Goal: Task Accomplishment & Management: Manage account settings

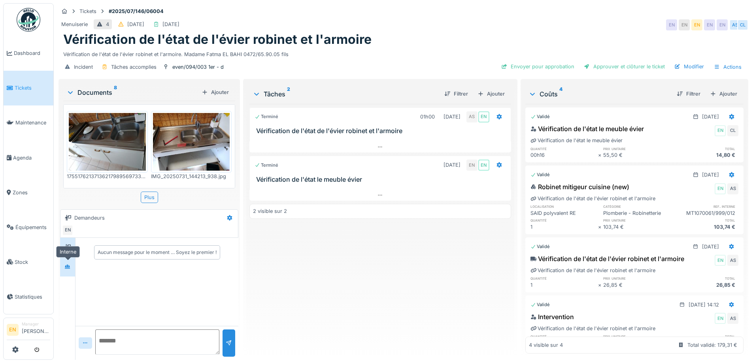
click at [68, 269] on icon at bounding box center [68, 266] width 6 height 4
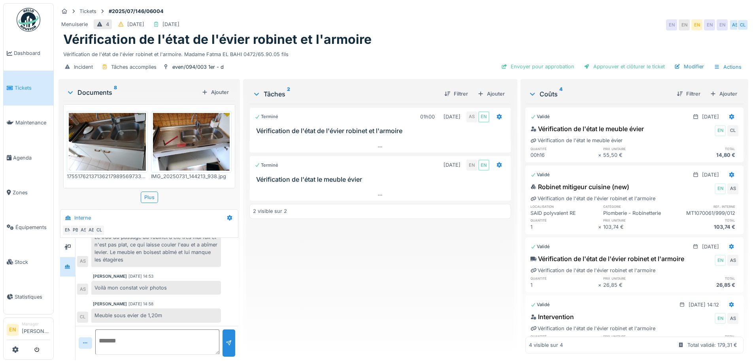
click at [436, 43] on div "Vérification de l'état de l'évier robinet et l'armoire" at bounding box center [403, 39] width 680 height 15
click at [349, 293] on div "Terminé 01h00 31/07/2025 AS EN Vérification de l'état de l'évier robinet et l'a…" at bounding box center [379, 229] width 261 height 250
click at [416, 38] on div "Vérification de l'état de l'évier robinet et l'armoire" at bounding box center [403, 39] width 680 height 15
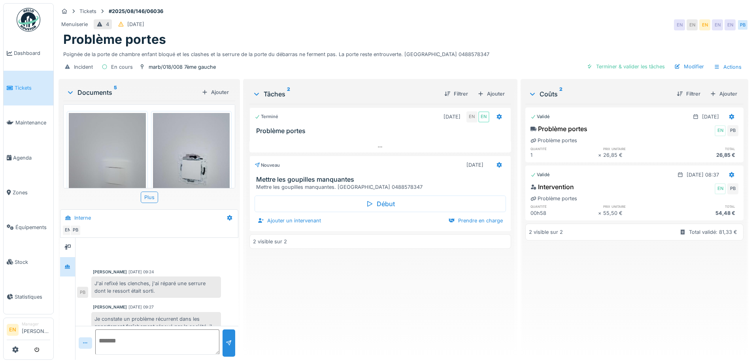
scroll to position [135, 0]
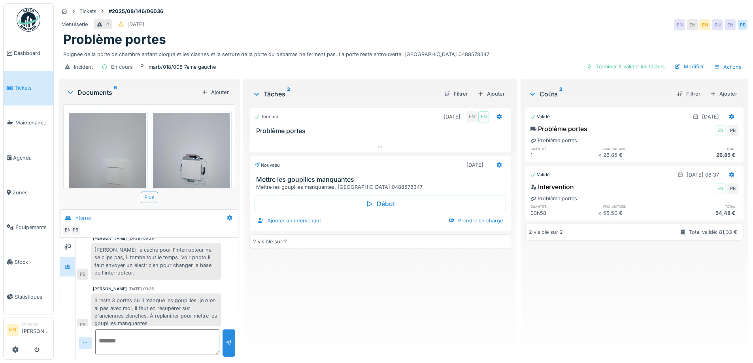
click at [372, 298] on div "Terminé 01/08/2025 EN EN Problème portes Nouveau 02/08/2025 Mettre les goupille…" at bounding box center [379, 229] width 261 height 250
click at [327, 299] on div "Terminé 01/08/2025 EN EN Problème portes Nouveau 02/08/2025 Mettre les goupille…" at bounding box center [379, 229] width 261 height 250
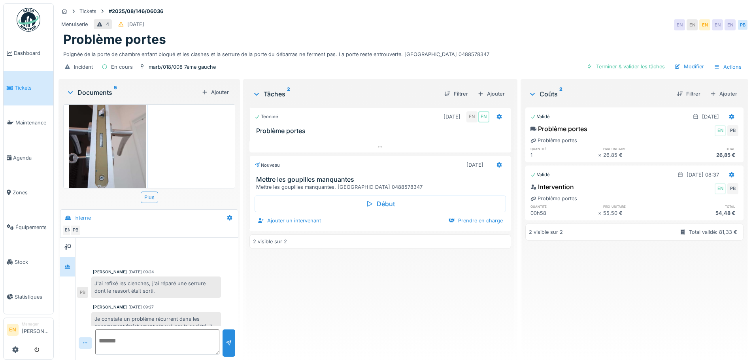
scroll to position [275, 0]
click at [293, 326] on div "Terminé 01/08/2025 EN EN Problème portes Nouveau 02/08/2025 Mettre les goupille…" at bounding box center [379, 229] width 261 height 250
click at [428, 46] on div "Problème portes" at bounding box center [403, 39] width 680 height 15
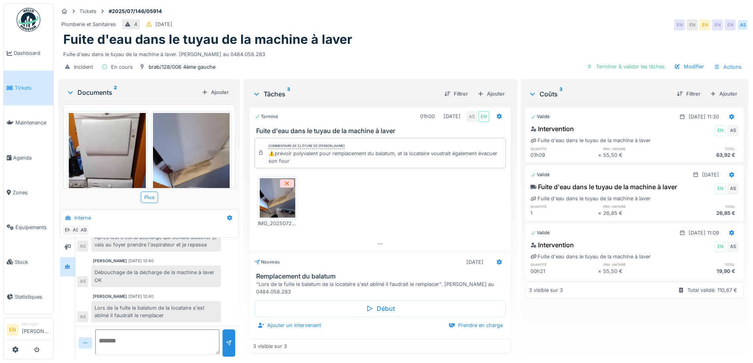
scroll to position [6, 0]
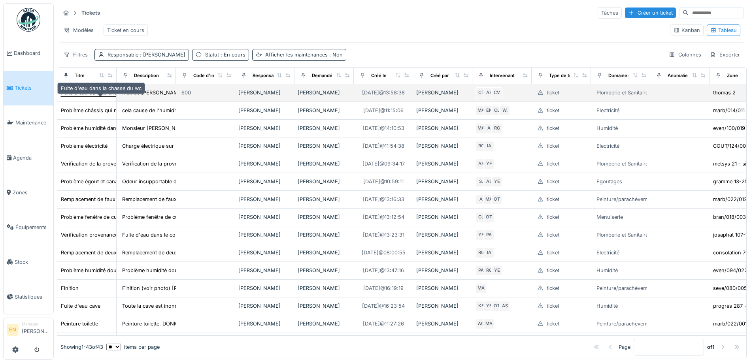
click at [98, 96] on div "Fuite d'eau dans la chasse du wc" at bounding box center [101, 93] width 81 height 8
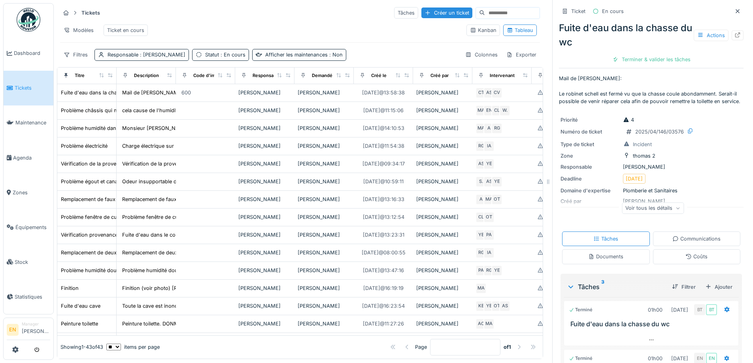
click at [731, 36] on div "Ticket En cours Fuite d'eau dans la chasse du wc Actions Terminer & valider les…" at bounding box center [651, 181] width 198 height 363
click at [734, 36] on icon at bounding box center [737, 34] width 6 height 5
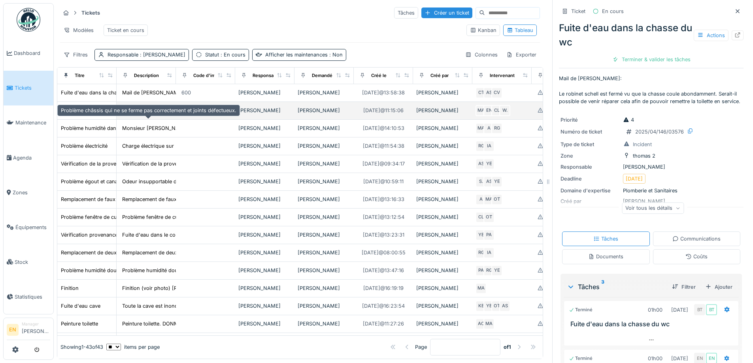
click at [99, 114] on div "Problème châssis qui ne se ferme pas correctement et joints défectueux." at bounding box center [148, 111] width 175 height 8
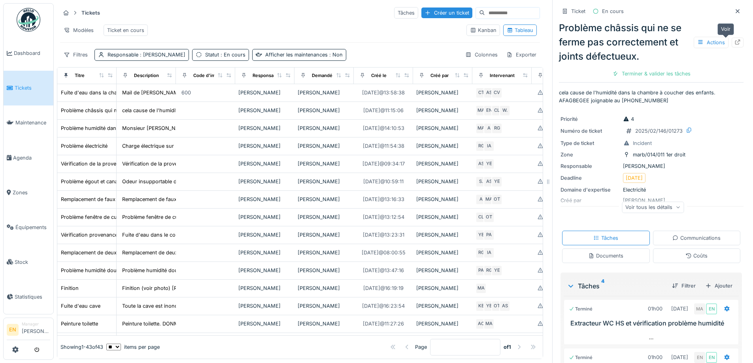
click at [734, 43] on icon at bounding box center [737, 42] width 6 height 5
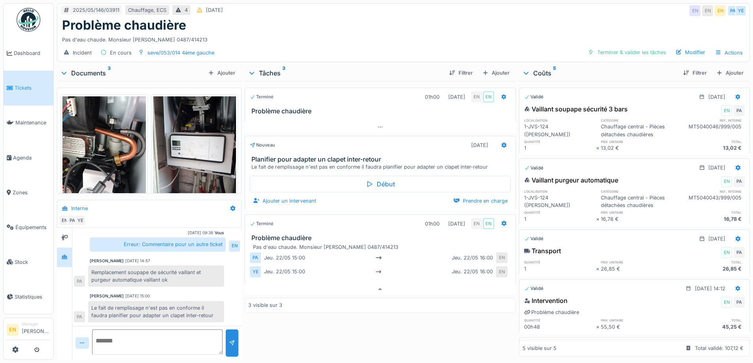
scroll to position [6, 0]
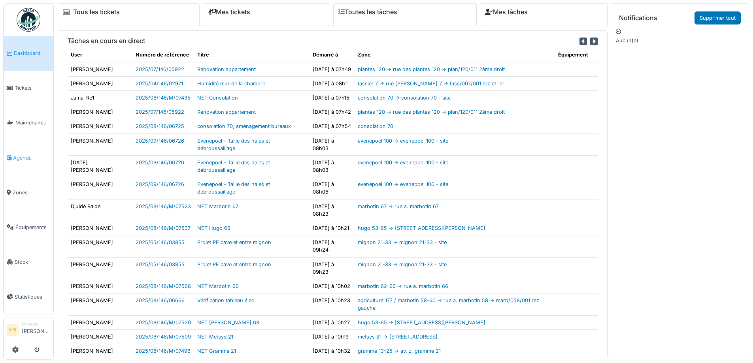
click at [23, 156] on span "Agenda" at bounding box center [31, 158] width 37 height 8
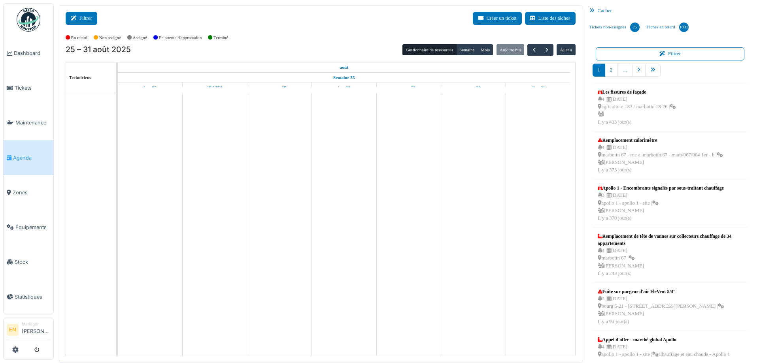
click at [77, 17] on icon at bounding box center [75, 18] width 9 height 5
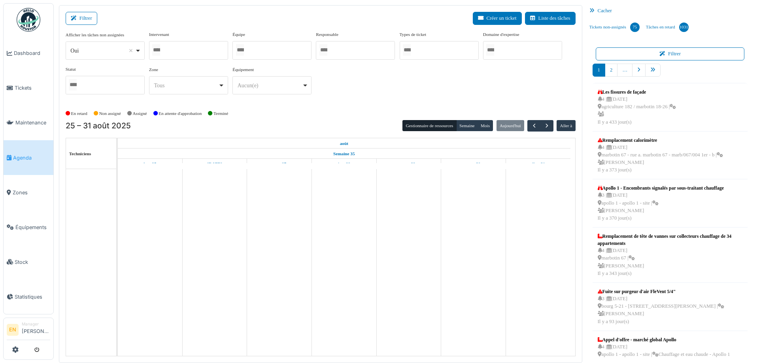
click at [137, 49] on div "Oui Remove item" at bounding box center [105, 50] width 72 height 11
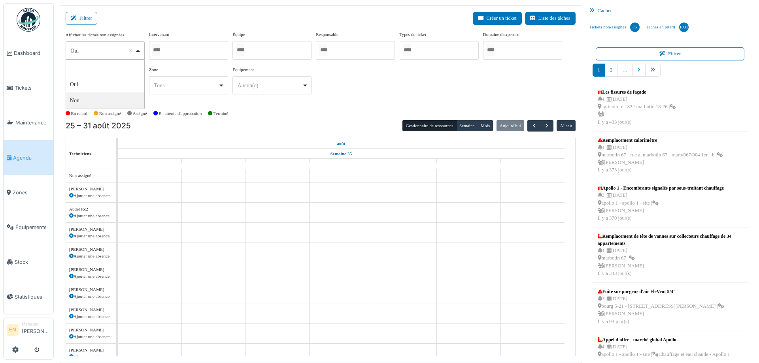
select select "**"
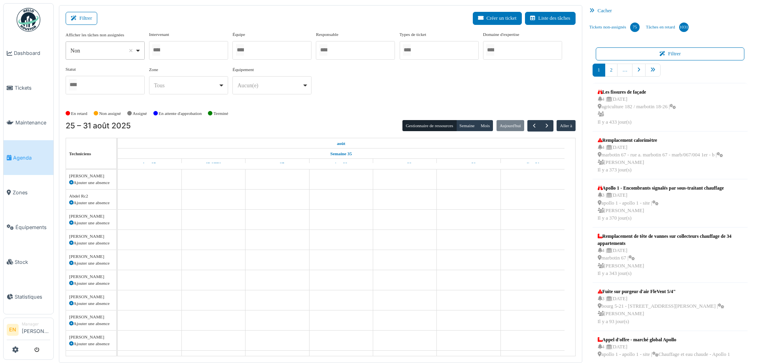
click at [186, 53] on div at bounding box center [188, 50] width 79 height 19
type input "*****"
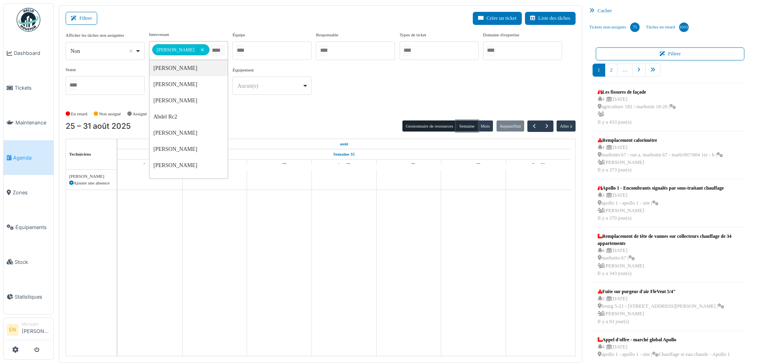
click at [464, 125] on button "Semaine" at bounding box center [467, 126] width 22 height 11
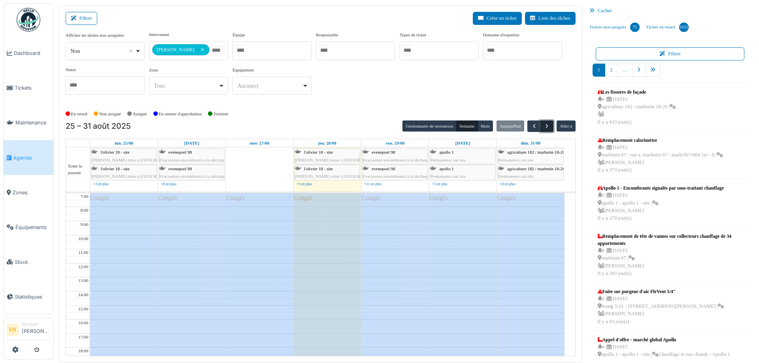
click at [543, 129] on span "button" at bounding box center [546, 126] width 7 height 7
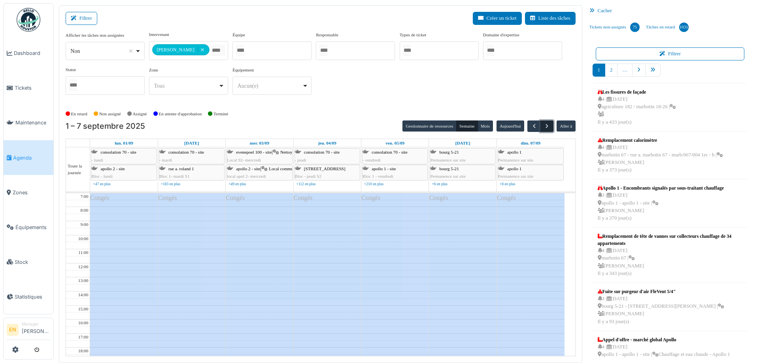
click at [544, 126] on span "button" at bounding box center [546, 126] width 7 height 7
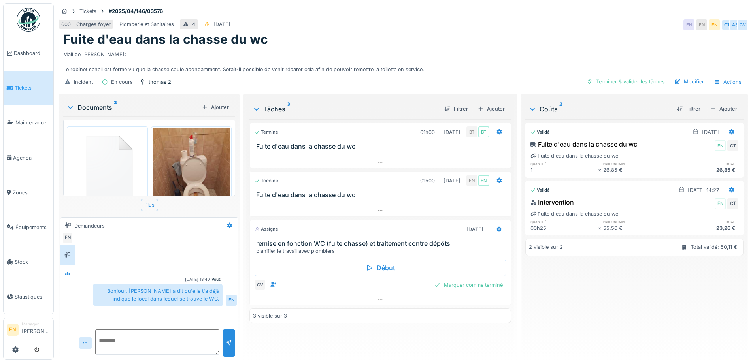
click at [416, 63] on div "Mail de [PERSON_NAME]: Le robinet schell est fermé vu que la chasse coule abond…" at bounding box center [403, 60] width 680 height 26
click at [457, 53] on div "Mail de [PERSON_NAME]: Le robinet schell est fermé vu que la chasse coule abond…" at bounding box center [403, 60] width 680 height 26
click at [616, 15] on div "Tickets #2025/04/146/03576" at bounding box center [402, 11] width 689 height 10
click at [471, 41] on div "Fuite d'eau dans la chasse du wc" at bounding box center [403, 39] width 680 height 15
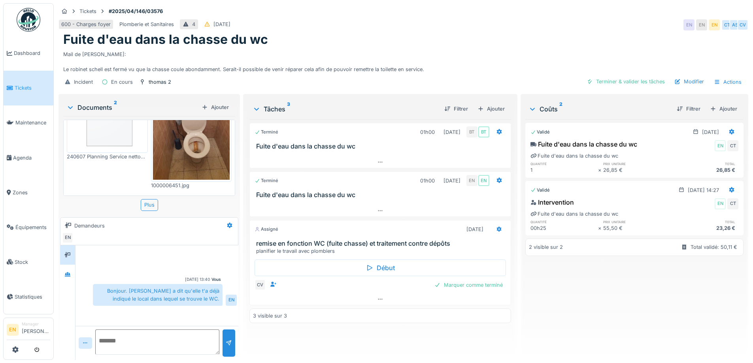
scroll to position [6, 0]
click at [378, 302] on icon at bounding box center [380, 299] width 6 height 5
click at [550, 284] on div "Validé 28/04/2025 Fuite d'eau dans la chasse du wc EN CT Fuite d'eau dans la ch…" at bounding box center [634, 236] width 218 height 234
click at [64, 277] on div at bounding box center [68, 274] width 12 height 10
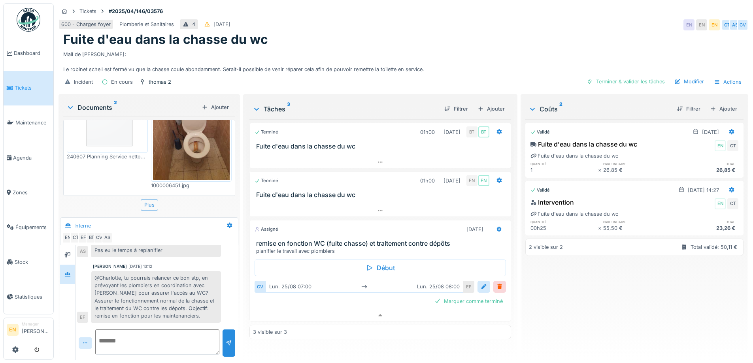
drag, startPoint x: 156, startPoint y: 266, endPoint x: 144, endPoint y: 265, distance: 11.9
click at [156, 271] on div "@Charlotte, tu pourrais relancer ce bon stp, en prévoyant les plombiers en coor…" at bounding box center [156, 297] width 130 height 52
click at [342, 73] on div "Mail de Sylvie: Le robinet schell est fermé vu que la chasse coule abondamment.…" at bounding box center [403, 60] width 680 height 26
click at [437, 70] on div "Mail de Sylvie: Le robinet schell est fermé vu que la chasse coule abondamment.…" at bounding box center [403, 60] width 680 height 26
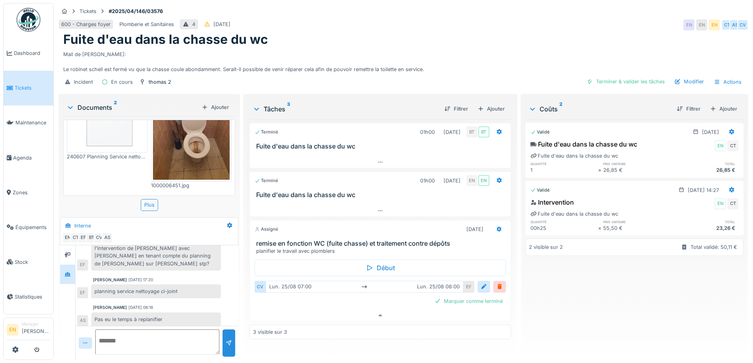
scroll to position [127, 0]
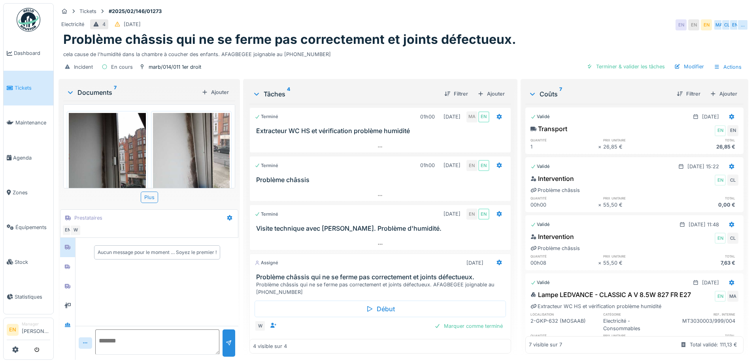
scroll to position [11, 0]
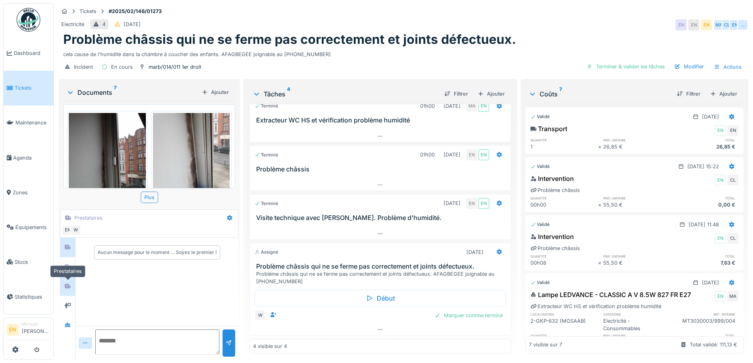
click at [66, 286] on icon at bounding box center [68, 286] width 6 height 5
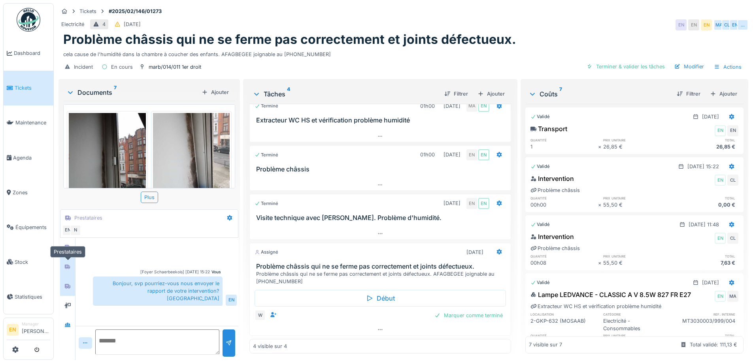
click at [70, 267] on icon at bounding box center [67, 266] width 6 height 5
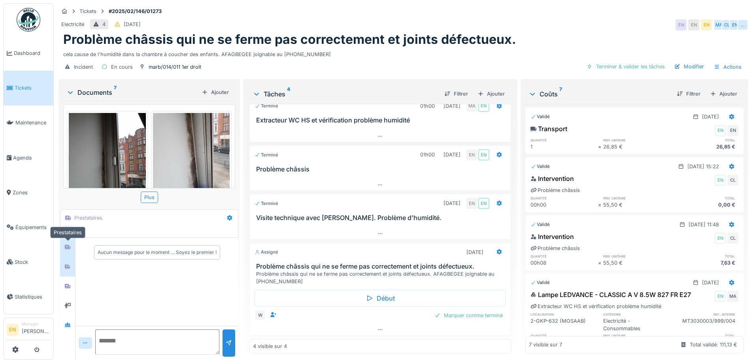
click at [70, 248] on icon at bounding box center [68, 247] width 6 height 5
click at [69, 321] on div at bounding box center [68, 325] width 12 height 10
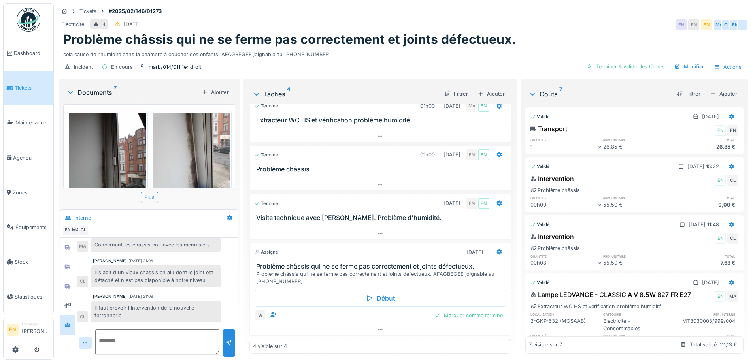
scroll to position [6, 0]
click at [60, 301] on div at bounding box center [67, 305] width 15 height 19
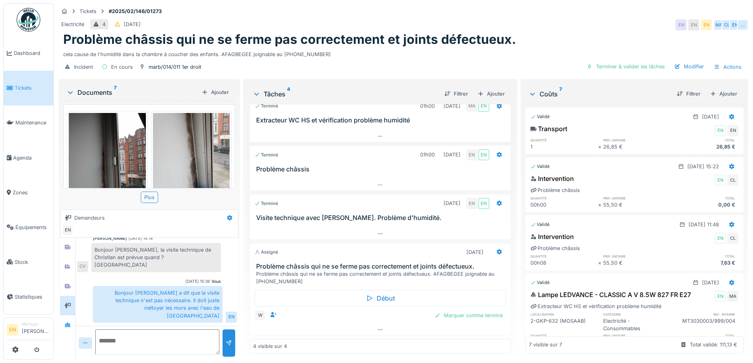
scroll to position [19, 0]
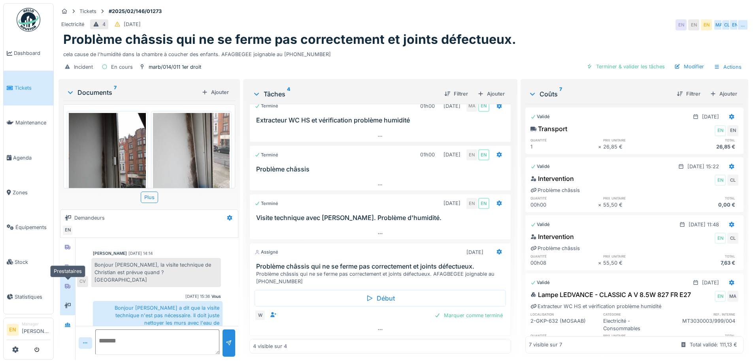
click at [69, 284] on icon at bounding box center [68, 286] width 6 height 5
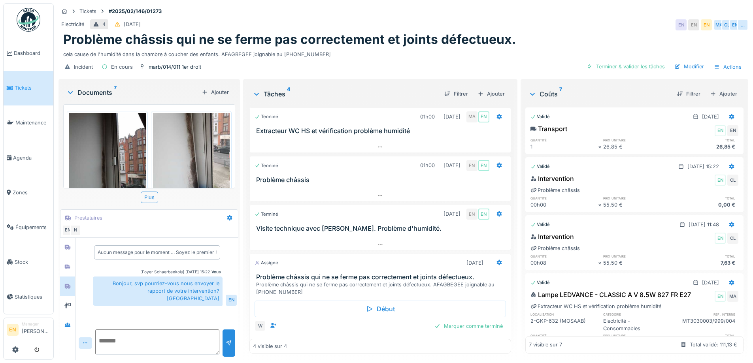
scroll to position [0, 0]
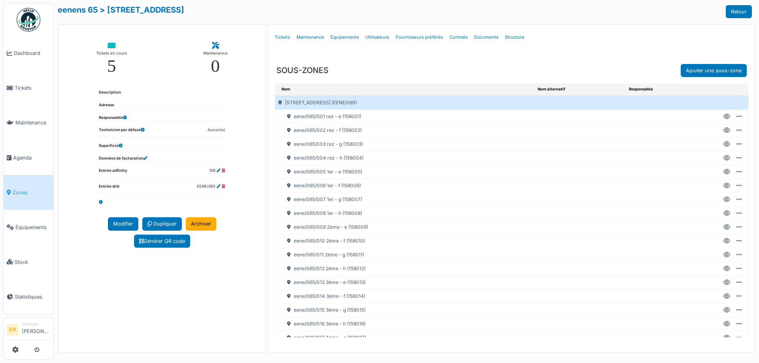
scroll to position [87, 0]
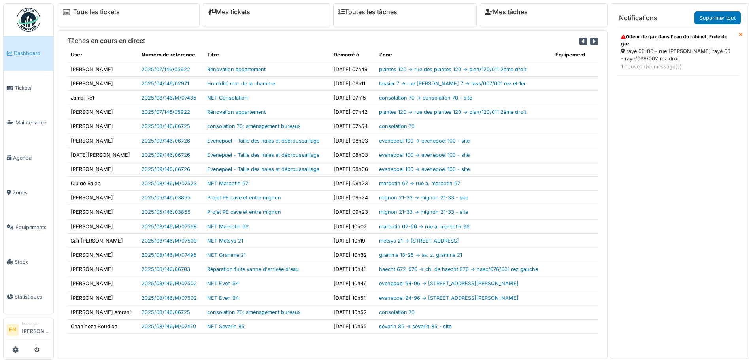
click at [655, 53] on div "rayé 66-80 - rue [PERSON_NAME] rayé 68 - raye/068/002 rez droit" at bounding box center [677, 54] width 113 height 15
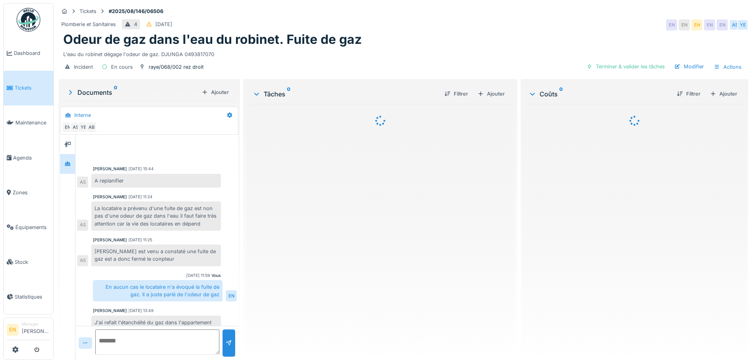
scroll to position [139, 0]
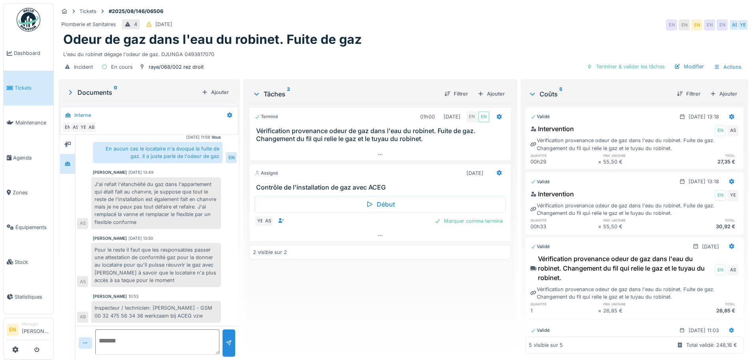
click at [367, 341] on div "Terminé 01h00 [DATE] EN EN Vérification provenance odeur de gaz dans l'eau du r…" at bounding box center [379, 229] width 261 height 250
click at [382, 309] on div "Terminé 01h00 [DATE] EN EN Vérification provenance odeur de gaz dans l'eau du r…" at bounding box center [379, 229] width 261 height 250
click at [396, 32] on div "Odeur de gaz dans l'eau du robinet. Fuite de gaz" at bounding box center [403, 39] width 680 height 15
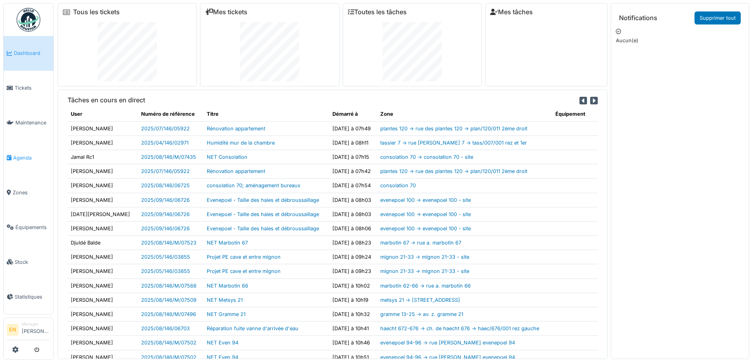
click at [23, 154] on span "Agenda" at bounding box center [31, 158] width 37 height 8
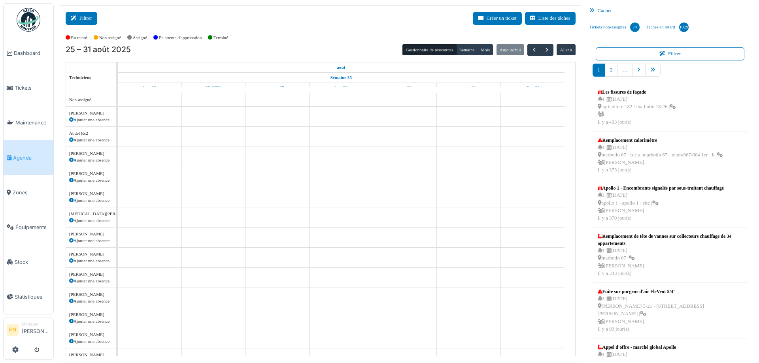
click at [84, 17] on button "Filtrer" at bounding box center [82, 18] width 32 height 13
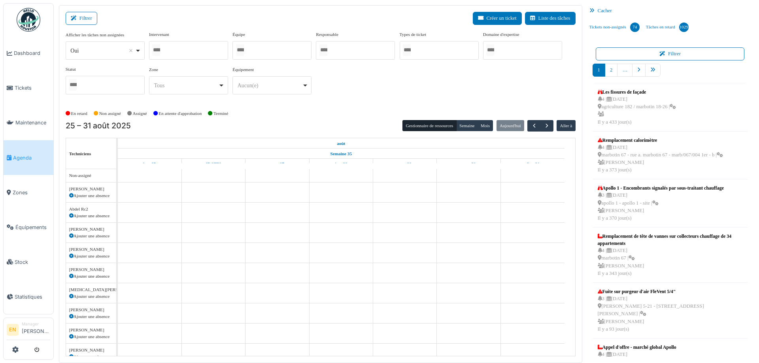
click at [140, 52] on div "Oui Remove item" at bounding box center [105, 50] width 72 height 11
select select "**"
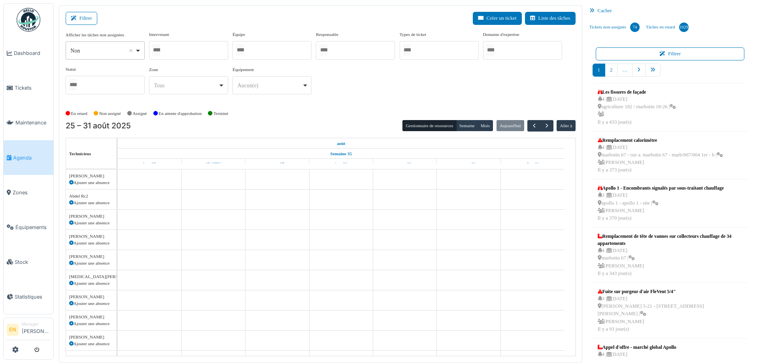
click at [195, 48] on div at bounding box center [188, 50] width 79 height 19
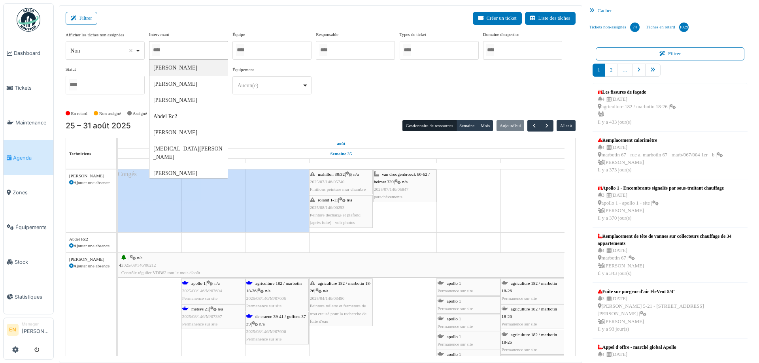
click at [186, 49] on div at bounding box center [188, 50] width 79 height 19
type input "****"
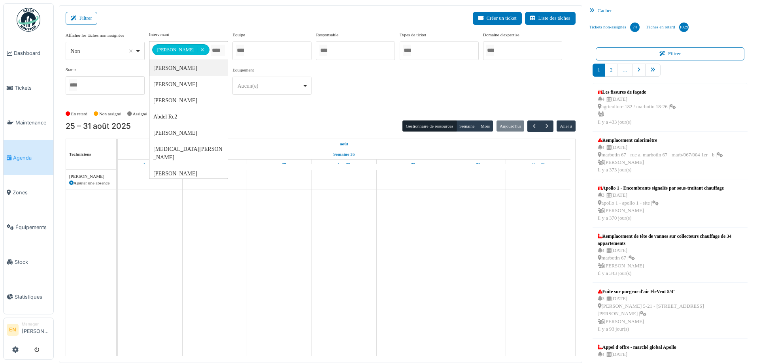
click at [392, 72] on div "**********" at bounding box center [321, 66] width 510 height 70
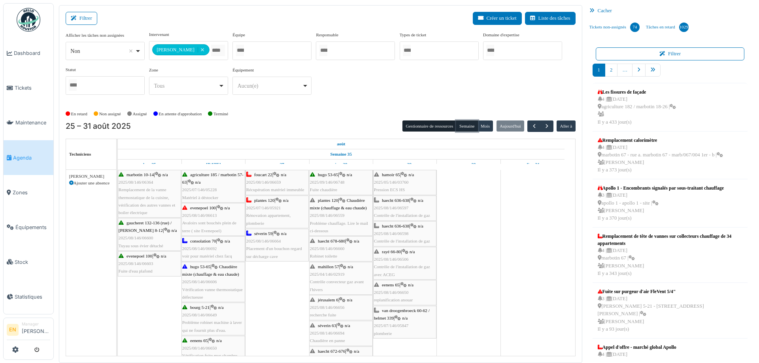
click at [459, 122] on button "Semaine" at bounding box center [467, 126] width 22 height 11
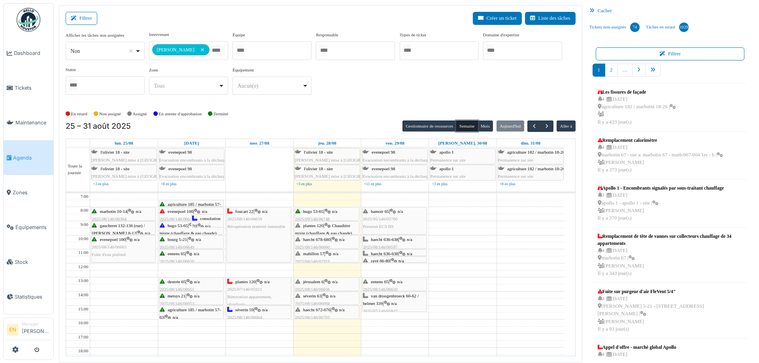
click at [316, 225] on span "plantes 120" at bounding box center [313, 225] width 20 height 5
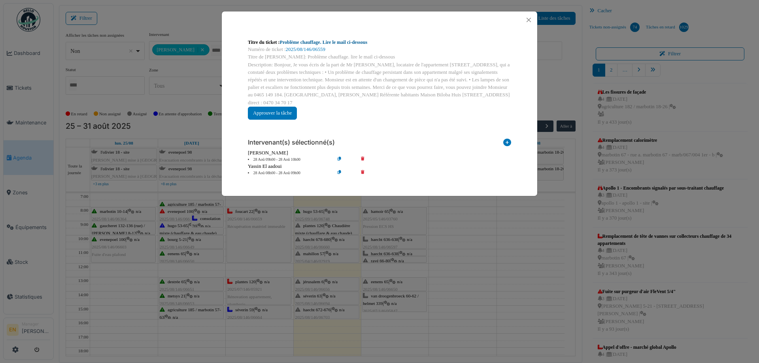
click at [330, 42] on link "Problème chauffage. Lire le mail ci-dessous" at bounding box center [324, 43] width 88 height 6
click at [531, 20] on button "Close" at bounding box center [528, 20] width 11 height 11
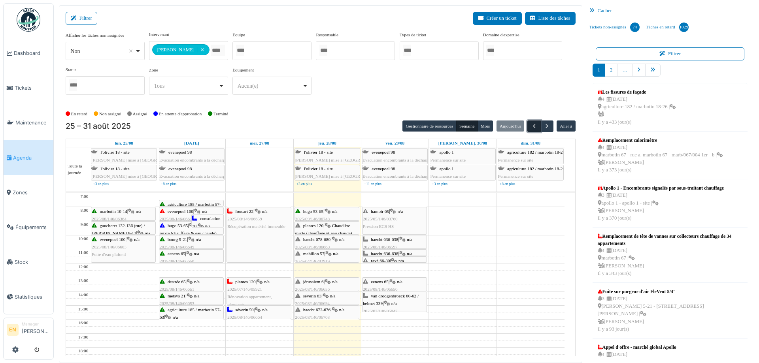
click at [531, 128] on span "button" at bounding box center [534, 126] width 7 height 7
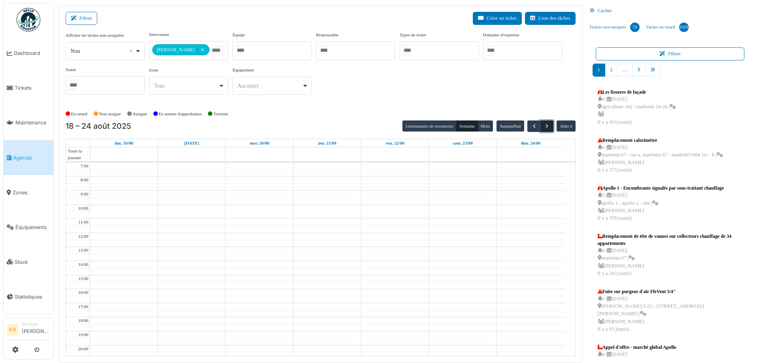
click at [544, 126] on span "button" at bounding box center [546, 126] width 7 height 7
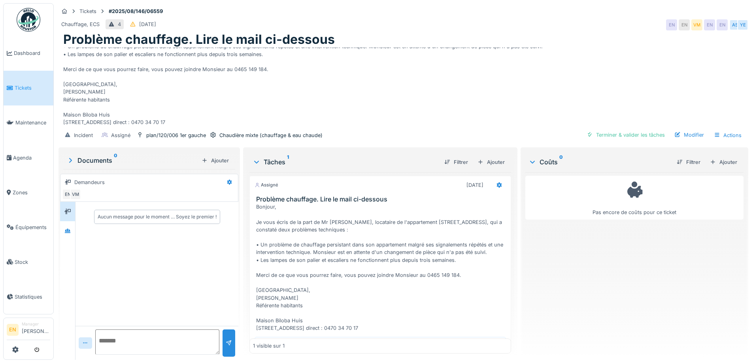
scroll to position [40, 0]
drag, startPoint x: 230, startPoint y: 68, endPoint x: 262, endPoint y: 65, distance: 31.3
click at [262, 65] on div "Bonjour, Je vous écris de la part de Mr [PERSON_NAME], locataire de l'apparteme…" at bounding box center [403, 86] width 680 height 79
copy div "0465 149 184"
click at [513, 65] on div "Bonjour, Je vous écris de la part de Mr [PERSON_NAME], locataire de l'apparteme…" at bounding box center [403, 86] width 680 height 79
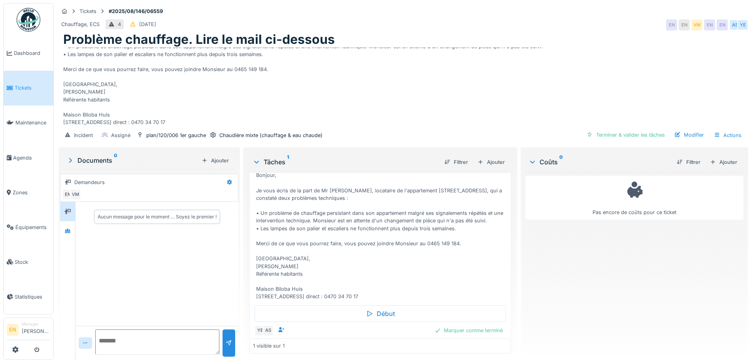
scroll to position [0, 0]
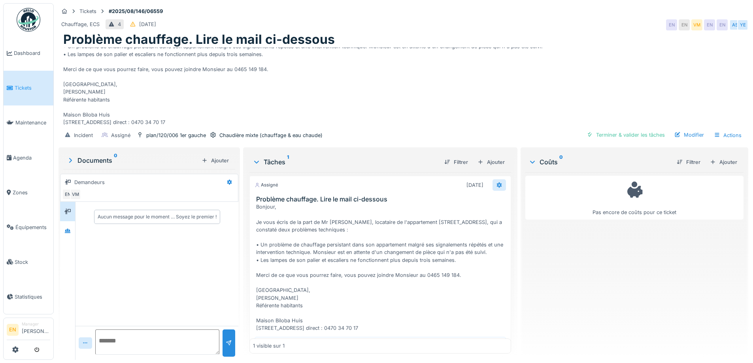
click at [496, 182] on icon at bounding box center [498, 185] width 5 height 6
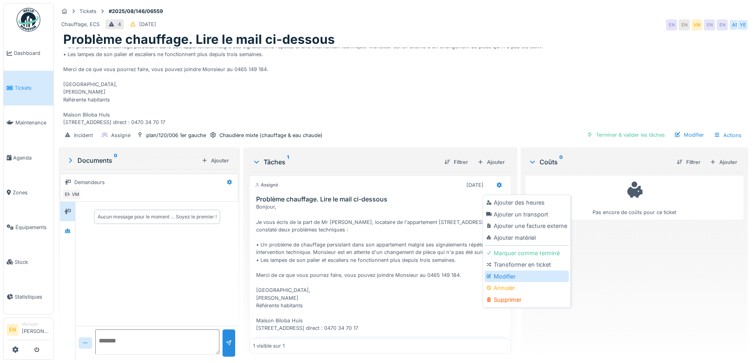
click at [504, 271] on div "Modifier" at bounding box center [526, 277] width 84 height 12
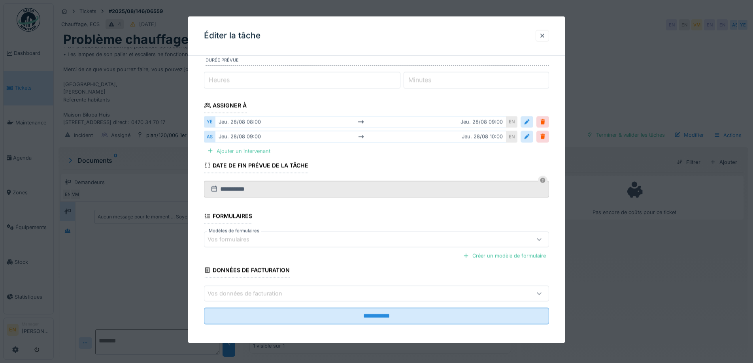
scroll to position [94, 0]
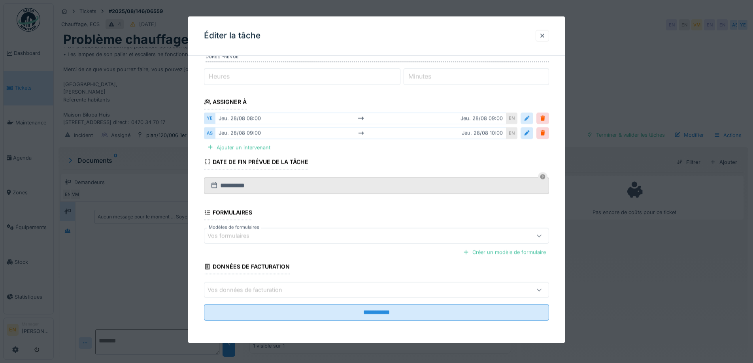
click at [525, 120] on div at bounding box center [526, 118] width 13 height 11
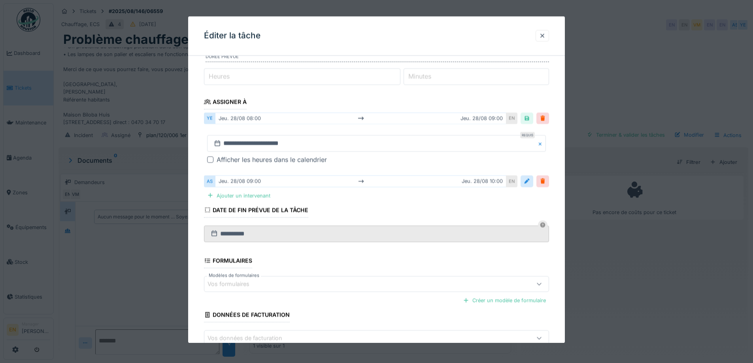
click at [211, 159] on div at bounding box center [210, 160] width 6 height 6
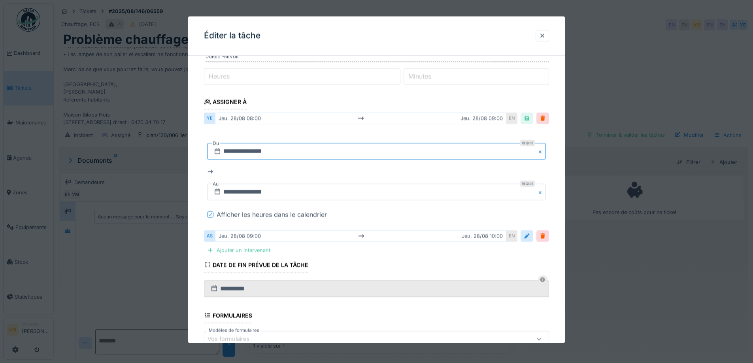
click at [257, 153] on input "**********" at bounding box center [376, 151] width 339 height 17
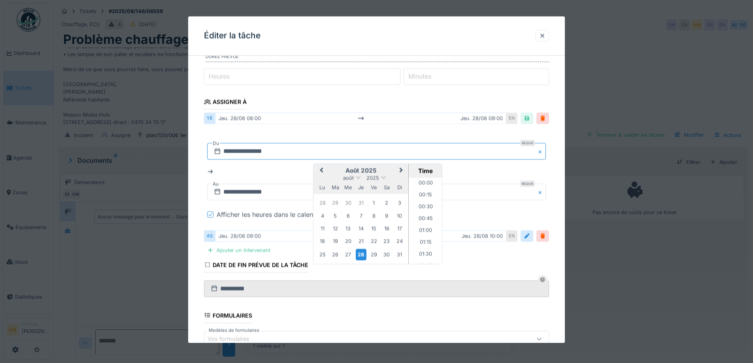
scroll to position [342, 0]
click at [401, 173] on span "Next Month" at bounding box center [401, 170] width 0 height 9
click at [335, 204] on div "2" at bounding box center [335, 203] width 11 height 11
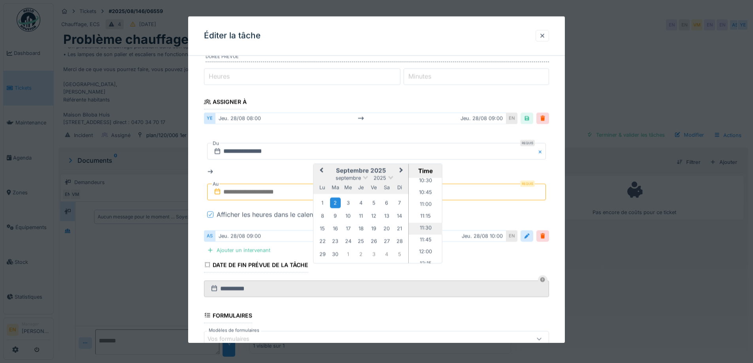
scroll to position [579, 0]
click at [422, 218] on li "13:00" at bounding box center [426, 221] width 34 height 12
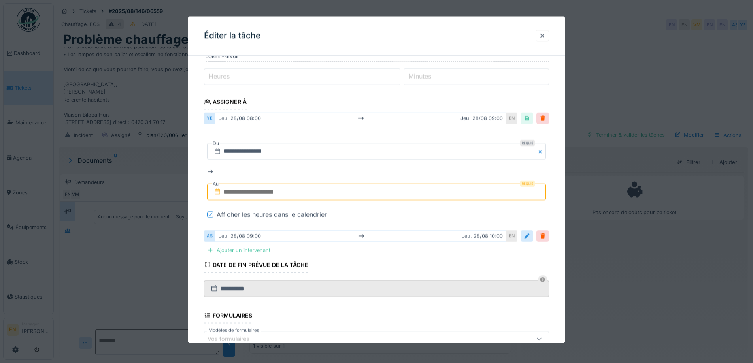
click at [253, 193] on input "text" at bounding box center [376, 192] width 339 height 17
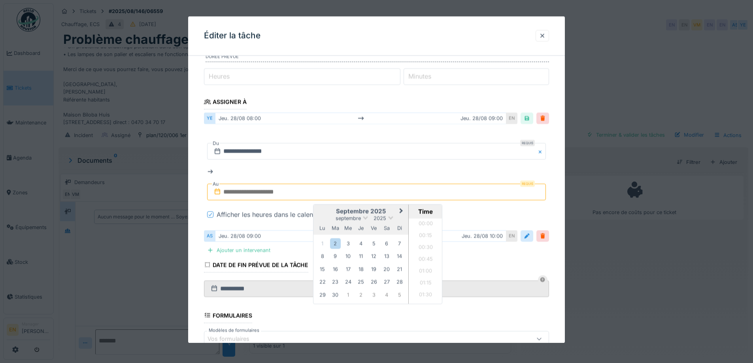
scroll to position [485, 0]
click at [335, 244] on div "2" at bounding box center [335, 243] width 11 height 11
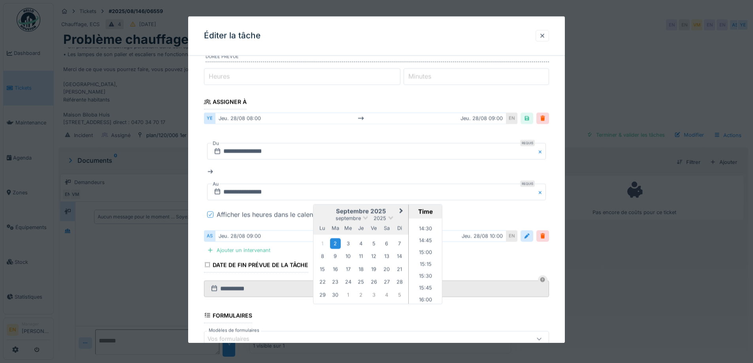
scroll to position [643, 0]
click at [420, 243] on li "14:00" at bounding box center [426, 246] width 34 height 12
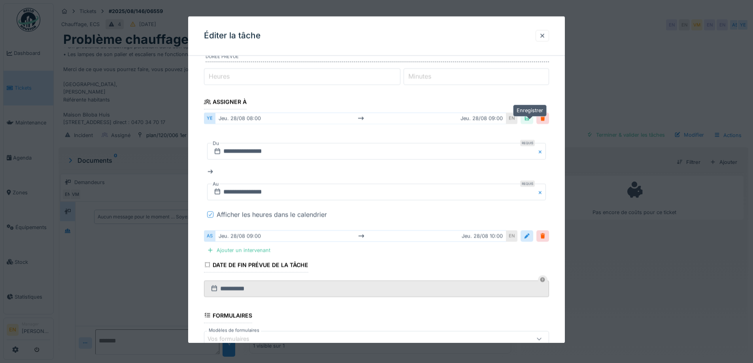
click at [526, 121] on div at bounding box center [526, 119] width 6 height 8
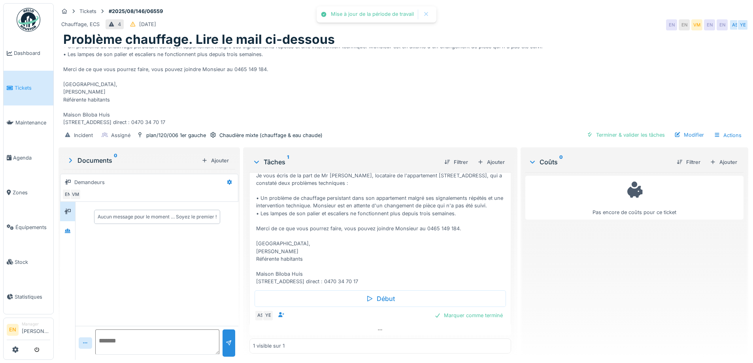
scroll to position [62, 0]
click at [376, 324] on div at bounding box center [379, 329] width 261 height 11
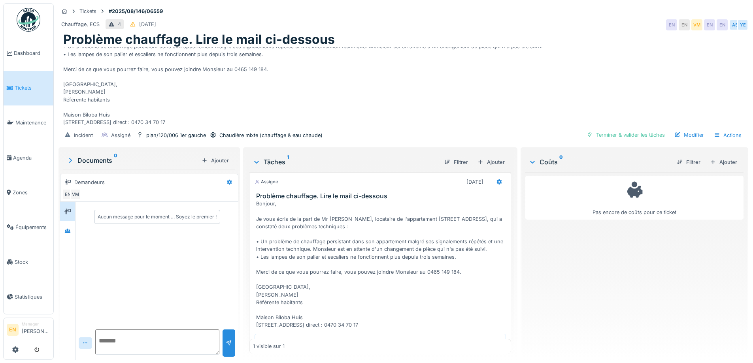
scroll to position [92, 0]
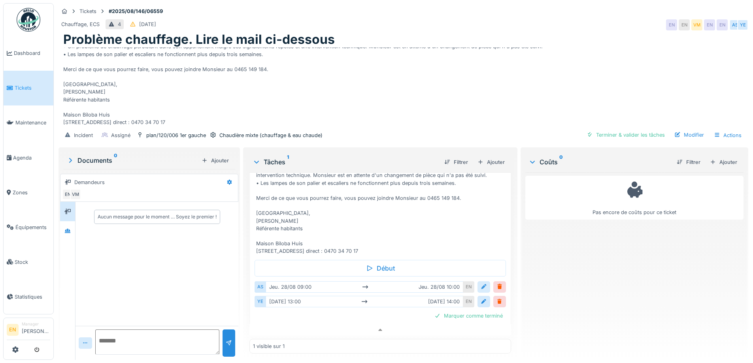
click at [480, 283] on div at bounding box center [483, 287] width 6 height 8
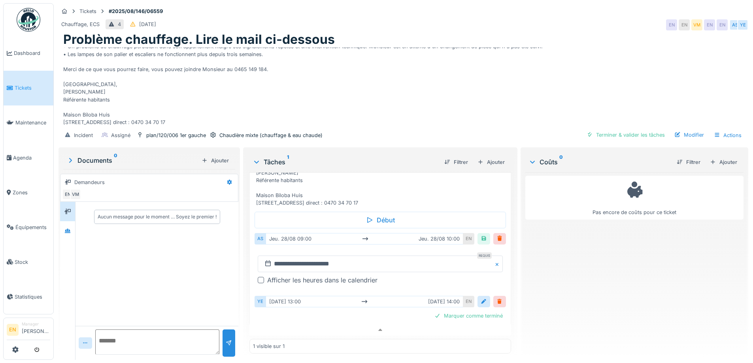
scroll to position [141, 0]
click at [259, 277] on div at bounding box center [261, 280] width 6 height 6
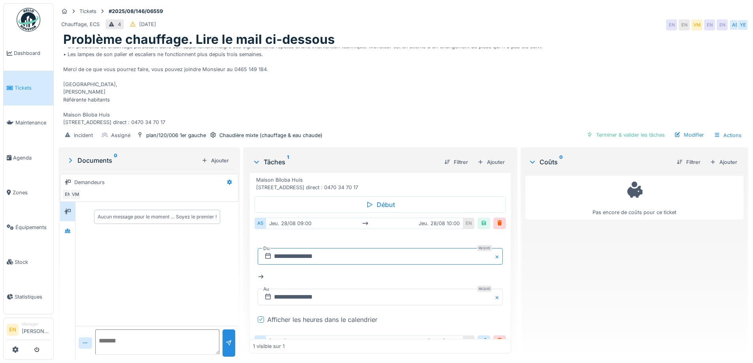
click at [291, 264] on input "**********" at bounding box center [380, 256] width 245 height 17
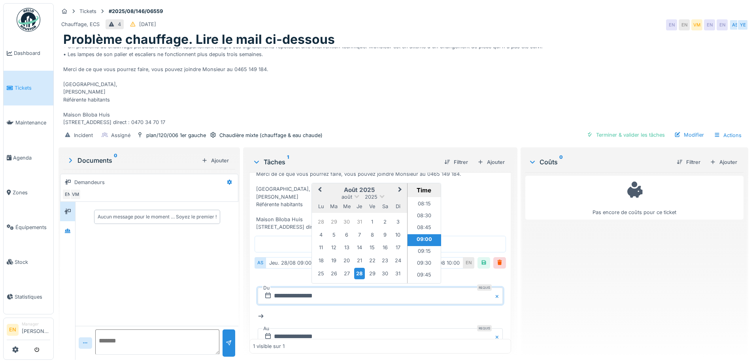
click at [401, 197] on button "Next Month" at bounding box center [400, 190] width 13 height 13
click at [331, 228] on div "2" at bounding box center [333, 222] width 11 height 11
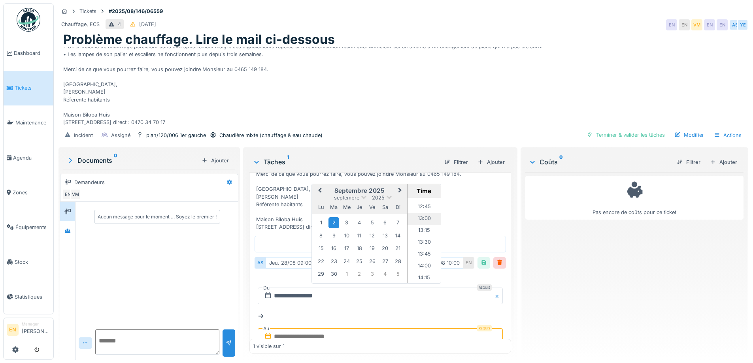
scroll to position [587, 0]
click at [422, 239] on li "13:00" at bounding box center [424, 233] width 34 height 12
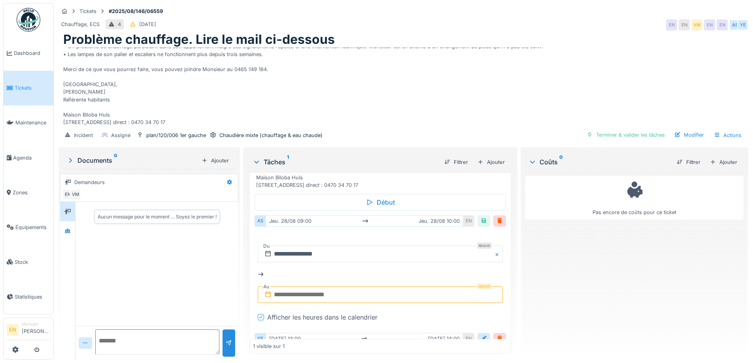
scroll to position [180, 0]
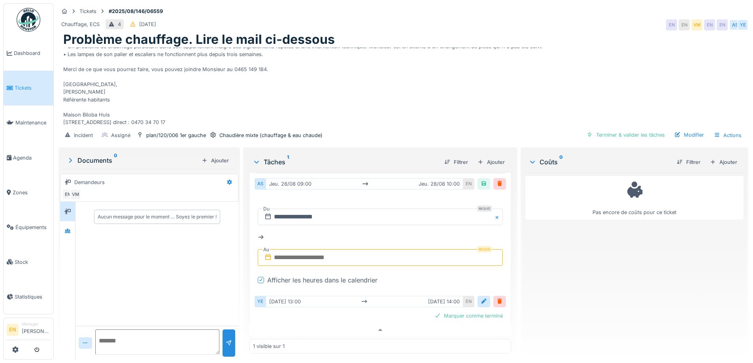
click at [326, 266] on input "text" at bounding box center [380, 257] width 245 height 17
click at [332, 190] on div "2" at bounding box center [333, 184] width 11 height 11
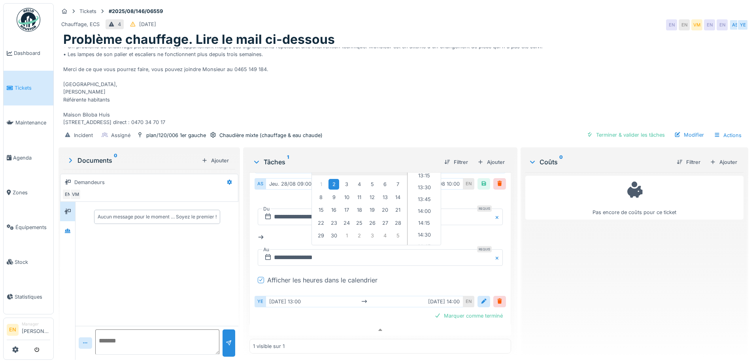
scroll to position [643, 0]
click at [421, 192] on li "14:00" at bounding box center [424, 187] width 34 height 12
click at [480, 188] on div at bounding box center [483, 184] width 6 height 8
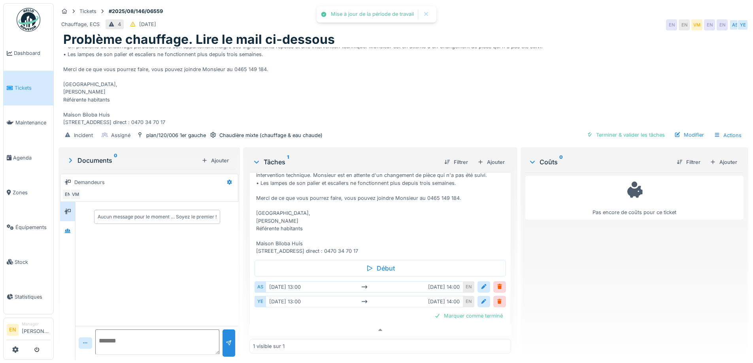
click at [558, 296] on div "Pas encore de coûts pour ce ticket" at bounding box center [634, 262] width 218 height 181
click at [562, 271] on div "Pas encore de coûts pour ce ticket" at bounding box center [634, 262] width 218 height 181
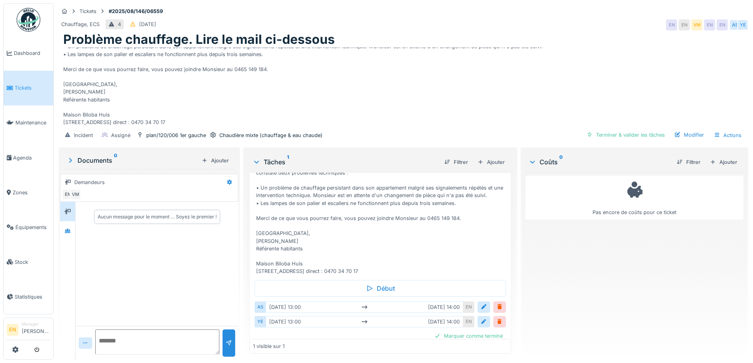
scroll to position [0, 0]
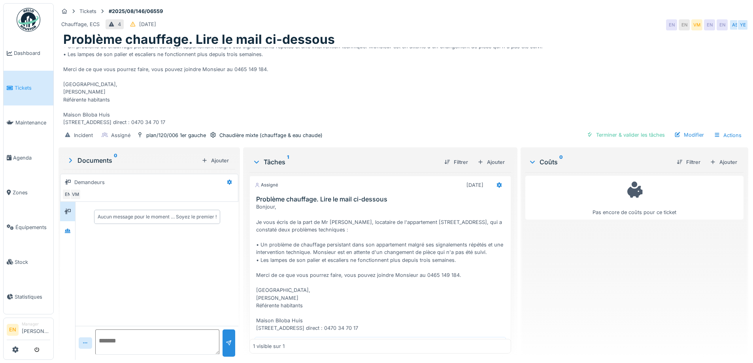
click at [484, 59] on div "Bonjour, Je vous écris de la part de Mr El Ghaouat, locataire de l'appartement …" at bounding box center [403, 86] width 680 height 79
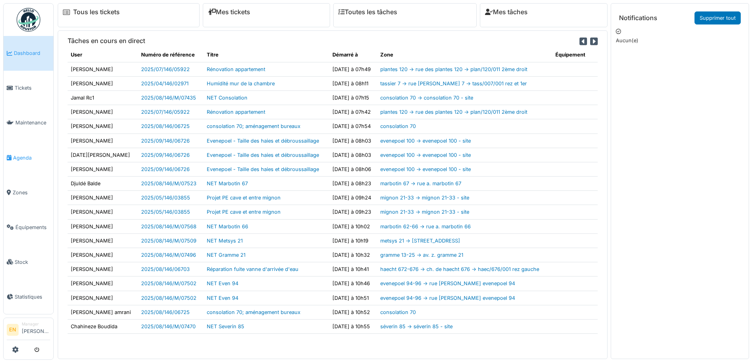
click at [21, 154] on span "Agenda" at bounding box center [31, 158] width 37 height 8
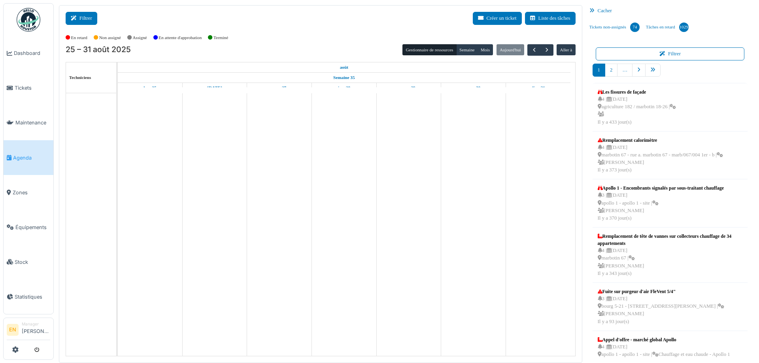
click at [75, 19] on icon at bounding box center [75, 18] width 9 height 5
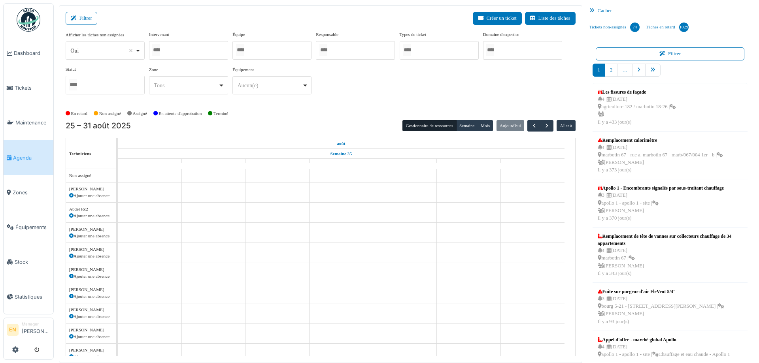
click at [139, 51] on div "Oui Remove item" at bounding box center [105, 50] width 72 height 11
select select "**"
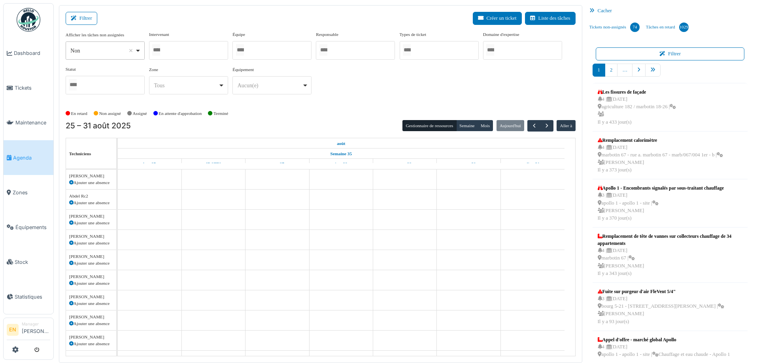
click at [198, 47] on div at bounding box center [188, 50] width 79 height 19
type input "****"
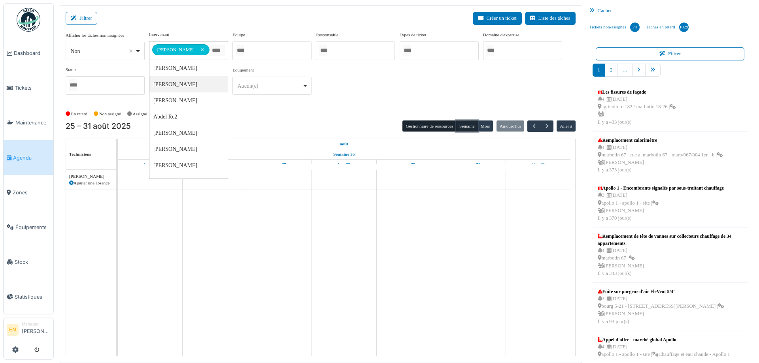
click at [463, 128] on button "Semaine" at bounding box center [467, 126] width 22 height 11
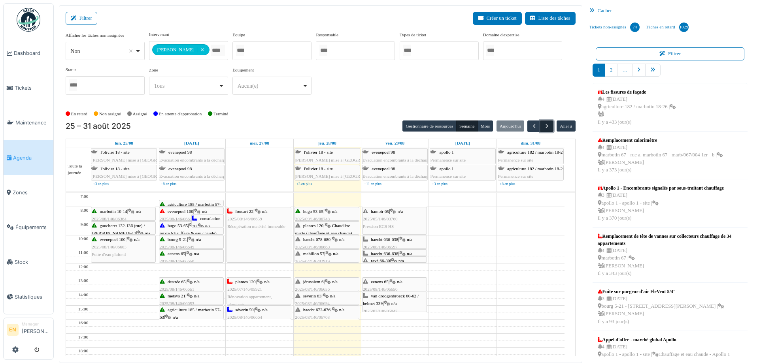
click at [543, 129] on span "button" at bounding box center [546, 126] width 7 height 7
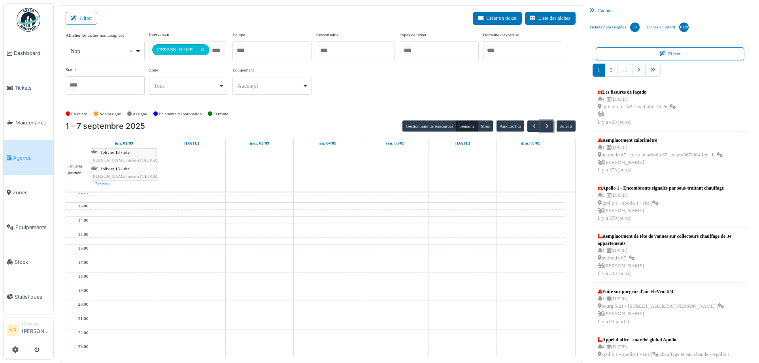
scroll to position [75, 0]
click at [531, 128] on span "button" at bounding box center [534, 126] width 7 height 7
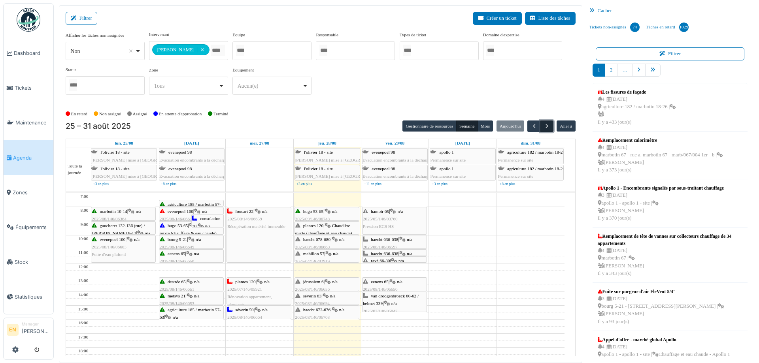
click at [543, 124] on span "button" at bounding box center [546, 126] width 7 height 7
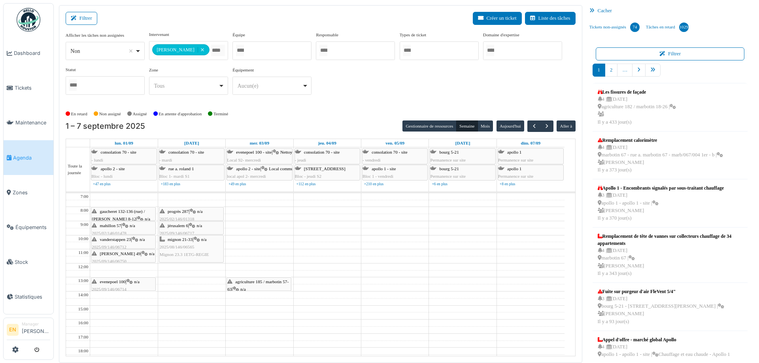
click at [328, 103] on div "**********" at bounding box center [321, 69] width 510 height 76
click at [543, 128] on span "button" at bounding box center [546, 126] width 7 height 7
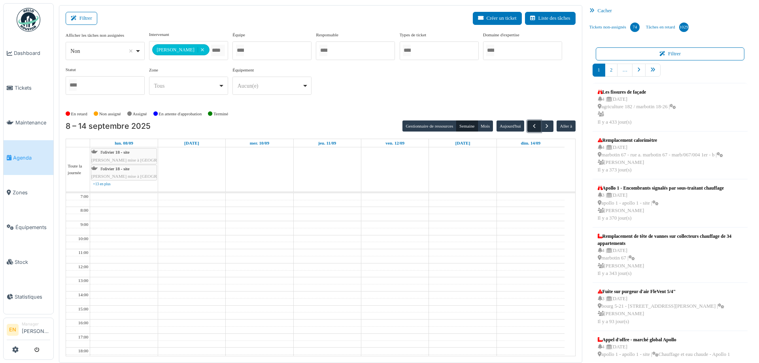
click at [531, 128] on span "button" at bounding box center [534, 126] width 7 height 7
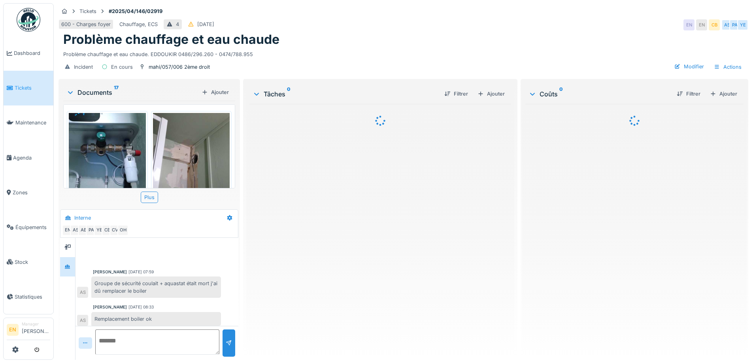
scroll to position [185, 0]
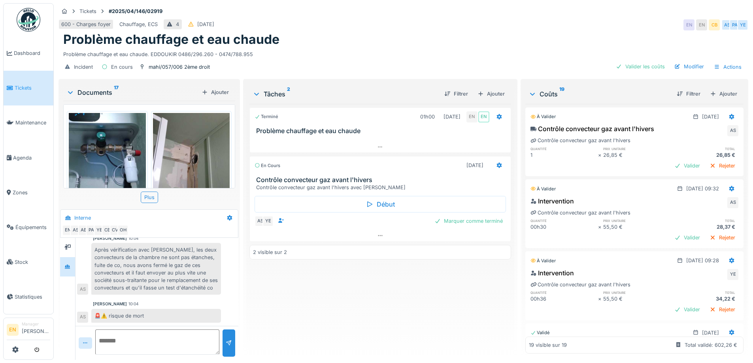
click at [335, 292] on div "Terminé 01h00 [DATE] EN EN Problème chauffage et eau chaude En cours [DATE] Con…" at bounding box center [379, 229] width 261 height 250
click at [364, 333] on div "Terminé 01h00 [DATE] EN EN Problème chauffage et eau chaude En cours [DATE] Con…" at bounding box center [379, 229] width 261 height 250
click at [413, 289] on div "Terminé 01h00 [DATE] EN EN Problème chauffage et eau chaude En cours [DATE] Con…" at bounding box center [379, 229] width 261 height 250
click at [405, 321] on div "Terminé 01h00 [DATE] EN EN Problème chauffage et eau chaude En cours [DATE] Con…" at bounding box center [379, 229] width 261 height 250
click at [637, 67] on div "Valider les coûts" at bounding box center [639, 66] width 55 height 11
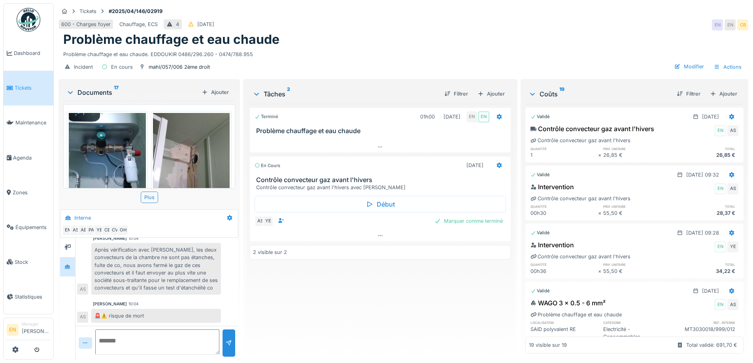
click at [397, 288] on div "Terminé 01h00 [DATE] EN EN Problème chauffage et eau chaude En cours [DATE] Con…" at bounding box center [379, 229] width 261 height 250
click at [417, 51] on div "Problème chauffage et eau chaude. EDDOUKIR 0486/296.260 - 0474/788.955" at bounding box center [403, 52] width 680 height 11
click at [363, 315] on div "Terminé 01h00 01/04/2025 EN EN Problème chauffage et eau chaude En cours 28/08/…" at bounding box center [379, 229] width 261 height 250
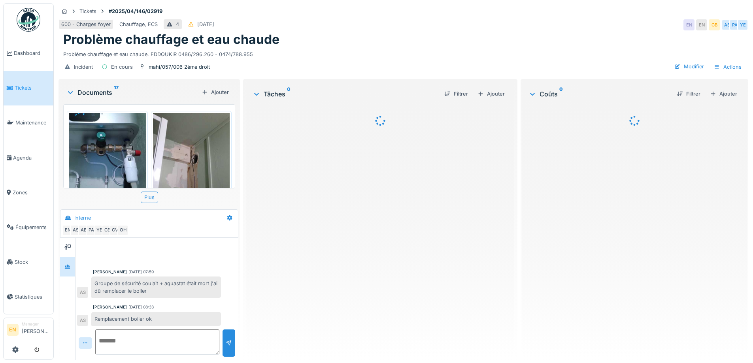
scroll to position [185, 0]
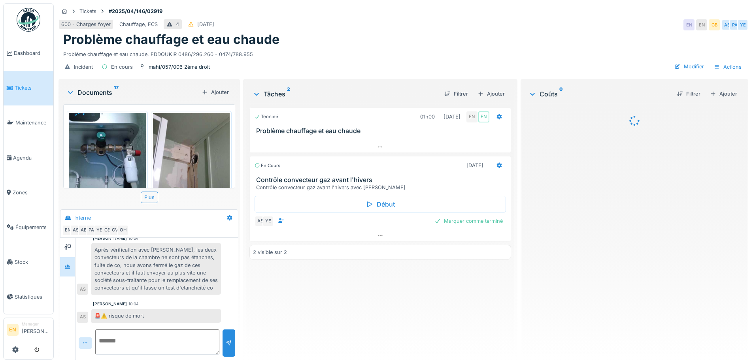
click at [448, 36] on div "Problème chauffage et eau chaude" at bounding box center [403, 39] width 680 height 15
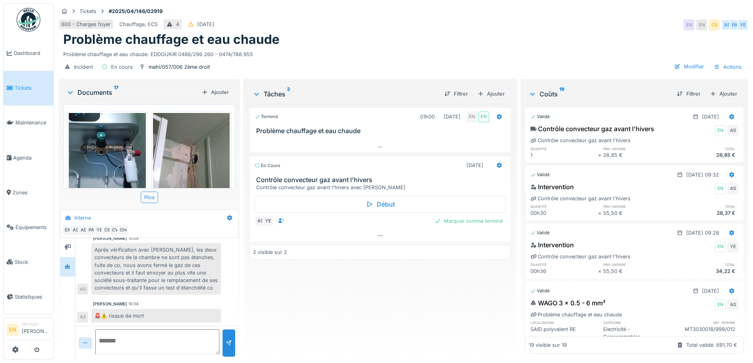
click at [573, 24] on div "600 - Charges foyer Chauffage, ECS 4 [DATE] EN EN CB AS PA YE" at bounding box center [402, 25] width 689 height 14
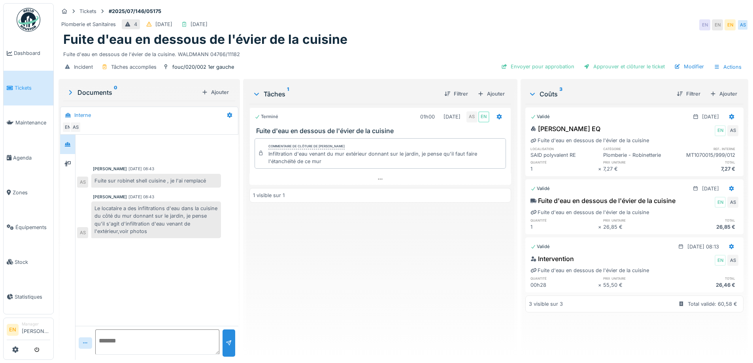
click at [551, 26] on div "Plomberie et Sanitaires 4 02/07/2025 01/07/2025 EN EN EN AS" at bounding box center [402, 25] width 689 height 14
drag, startPoint x: 314, startPoint y: 252, endPoint x: 319, endPoint y: 251, distance: 5.0
click at [316, 252] on div "Terminé 01h00 01/07/2025 AS EN Fuite d'eau en dessous de l'évier de la cuisine …" at bounding box center [379, 229] width 261 height 250
click at [418, 26] on div "Plomberie et Sanitaires 4 02/07/2025 01/07/2025 EN EN EN AS" at bounding box center [402, 25] width 689 height 14
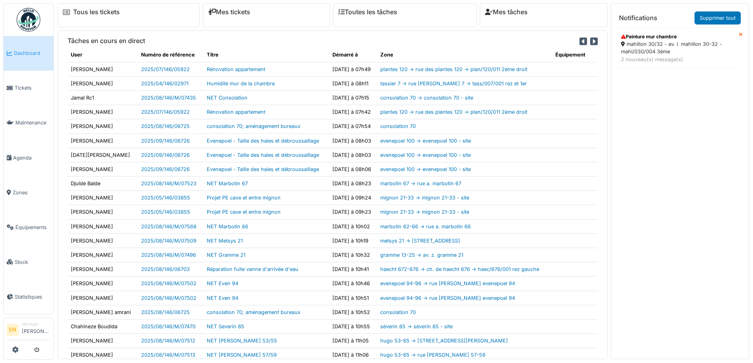
click at [649, 49] on div "mahillon 30/32 - av. l. mahillon 30-32 - mahi/030/004 3ème" at bounding box center [677, 47] width 113 height 15
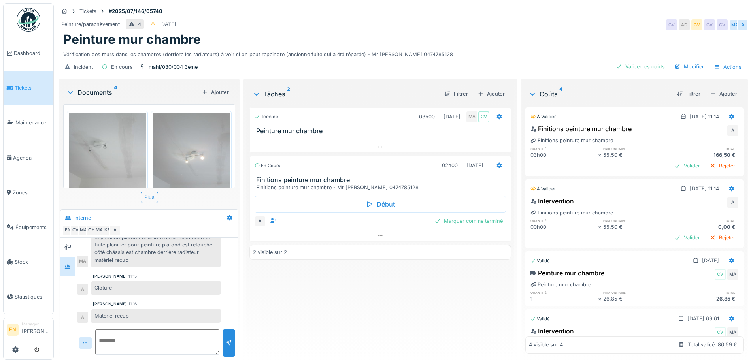
scroll to position [6, 0]
click at [380, 232] on div at bounding box center [380, 235] width 260 height 11
click at [326, 304] on div "Terminé 03h00 [DATE] MA CV Peinture mur chambre En cours 02h00 [DATE] Finitions…" at bounding box center [379, 229] width 261 height 250
click at [496, 163] on div at bounding box center [499, 166] width 6 height 8
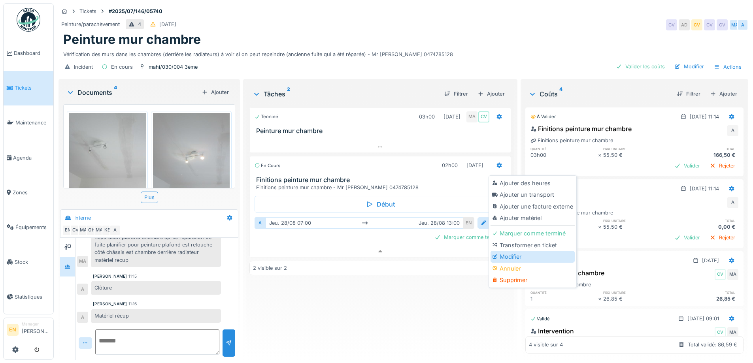
click at [501, 252] on div "Modifier" at bounding box center [532, 257] width 84 height 12
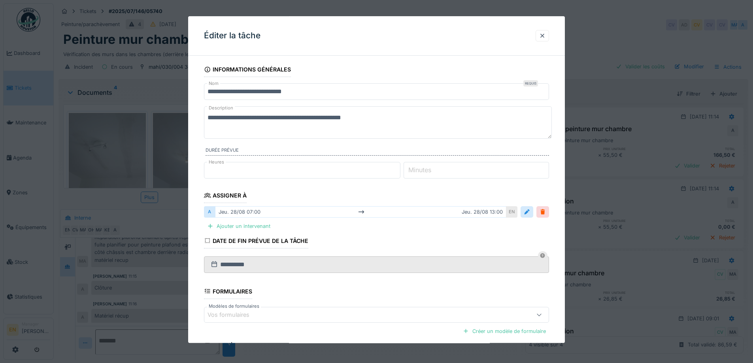
click at [232, 118] on textarea "**********" at bounding box center [378, 122] width 348 height 32
type textarea "**********"
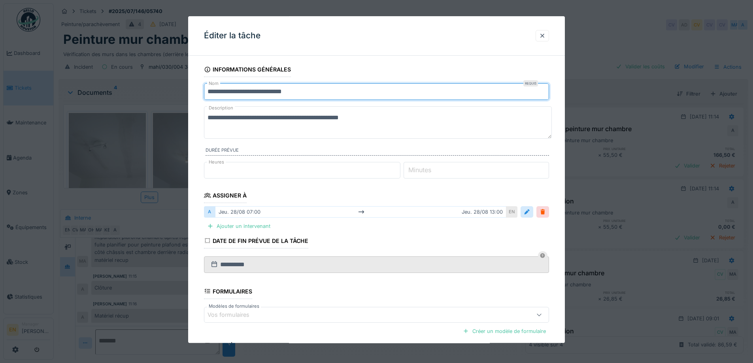
click at [233, 93] on input "**********" at bounding box center [376, 91] width 345 height 17
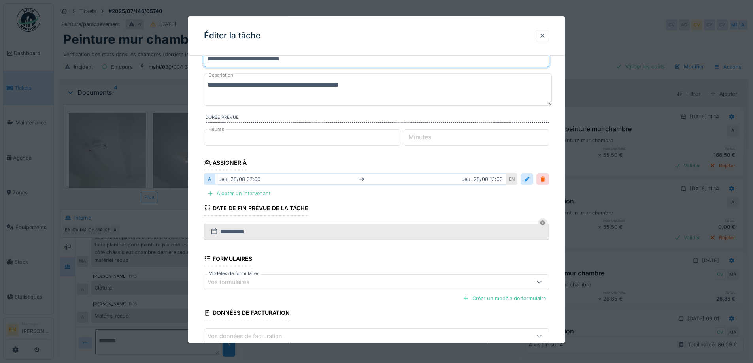
scroll to position [79, 0]
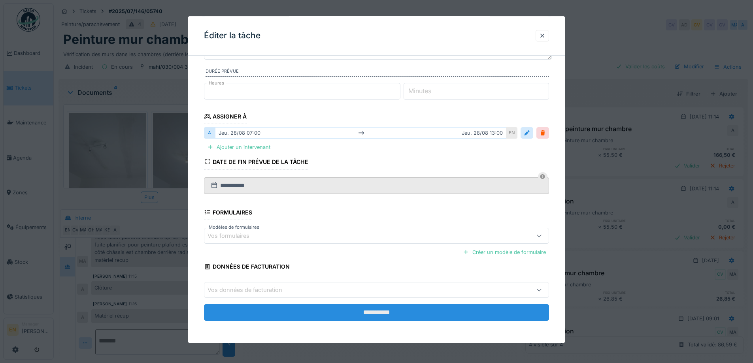
type input "**********"
click at [365, 313] on input "**********" at bounding box center [376, 312] width 345 height 17
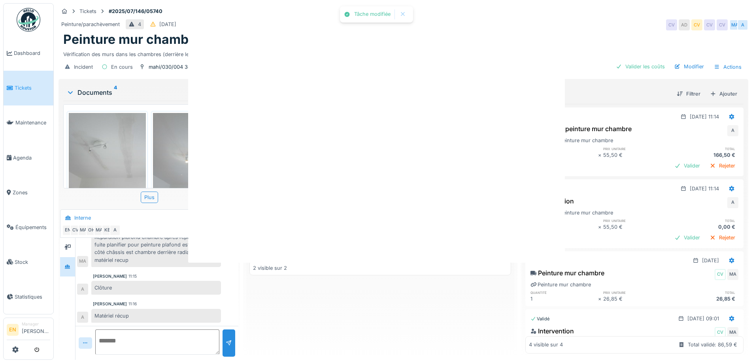
scroll to position [0, 0]
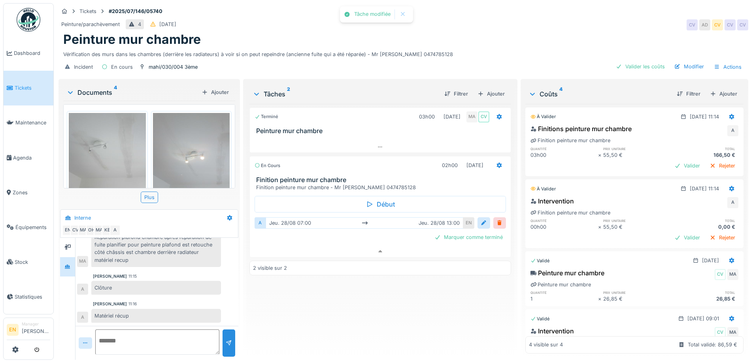
drag, startPoint x: 354, startPoint y: 316, endPoint x: 339, endPoint y: 309, distance: 16.4
click at [354, 316] on div "Terminé 03h00 24/07/2025 MA CV Peinture mur chambre En cours 02h00 28/08/2025 F…" at bounding box center [379, 229] width 261 height 250
click at [27, 22] on img at bounding box center [29, 20] width 24 height 24
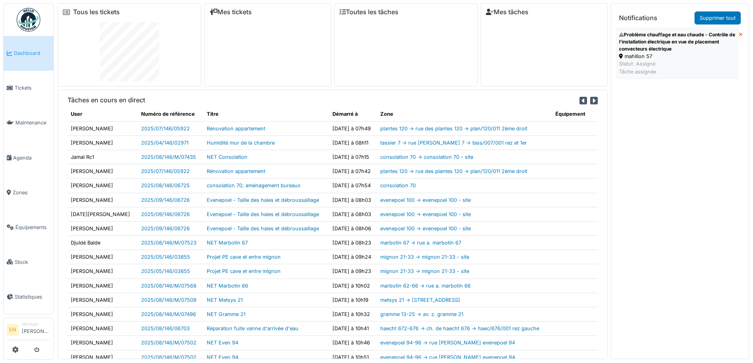
click at [664, 47] on div "Problème chauffage et eau chaude - Contrôle de l'installation électrique en vue…" at bounding box center [677, 41] width 117 height 21
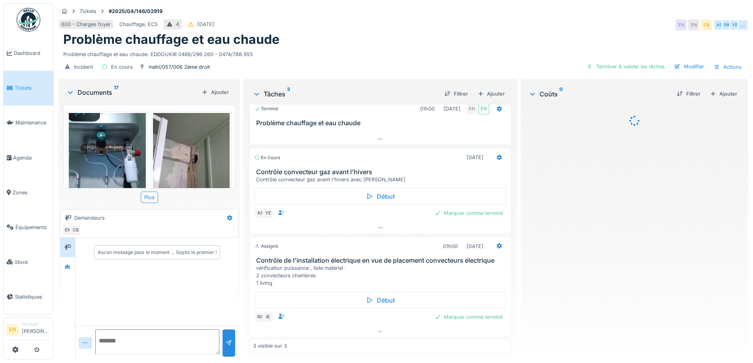
scroll to position [9, 0]
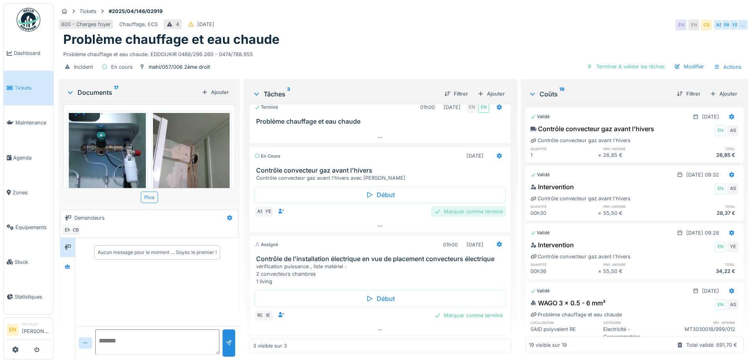
click at [452, 211] on div "Marquer comme terminé" at bounding box center [468, 211] width 75 height 11
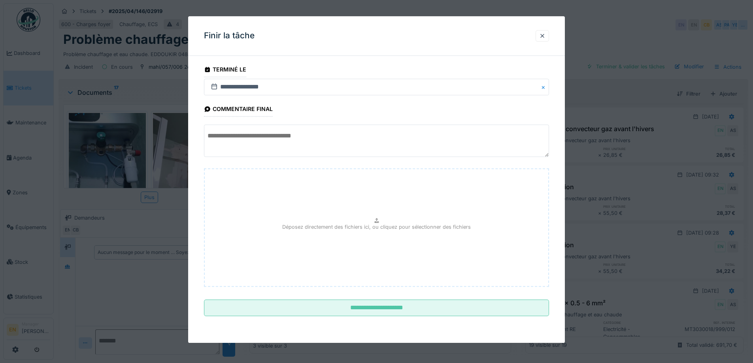
scroll to position [6, 0]
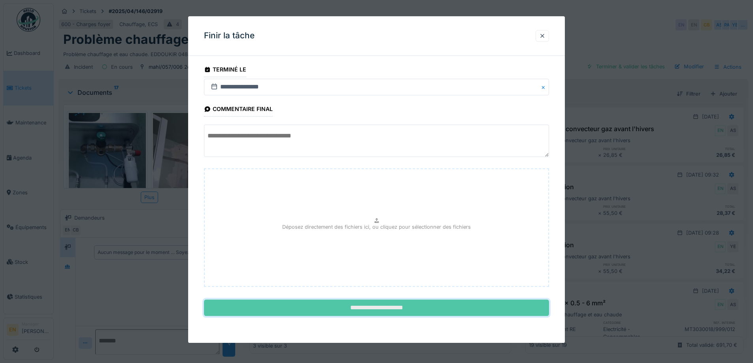
click at [374, 306] on input "**********" at bounding box center [376, 308] width 345 height 17
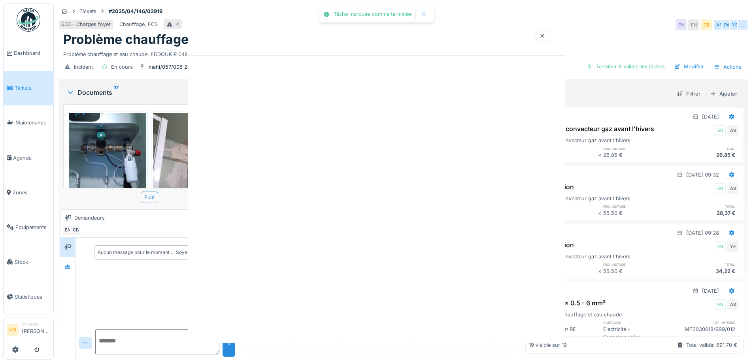
scroll to position [0, 0]
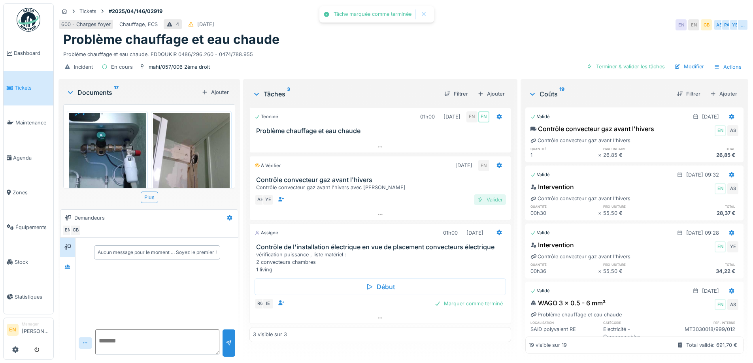
click at [486, 196] on div "Valider" at bounding box center [490, 199] width 32 height 11
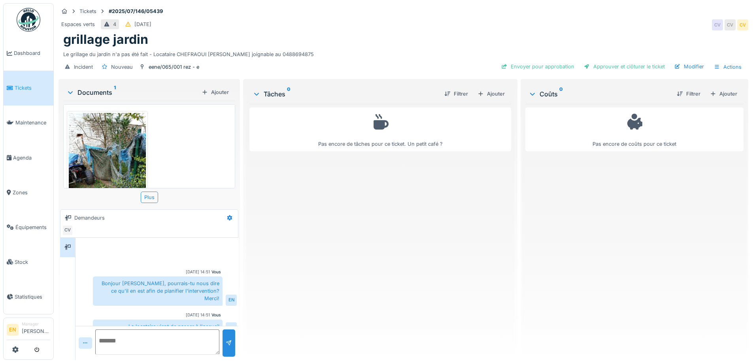
scroll to position [39, 0]
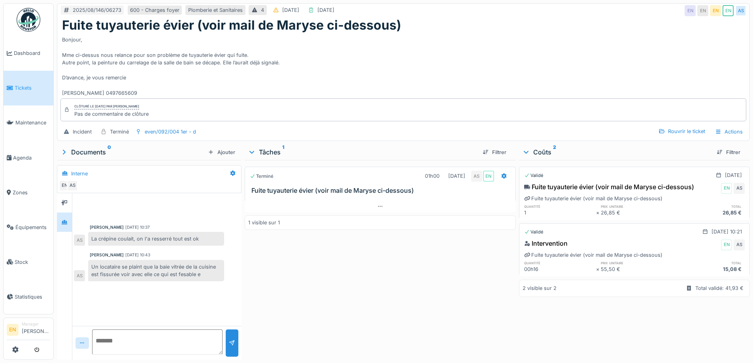
click at [269, 280] on div "Terminé 01h00 11/08/2025 AS EN Fuite tuyauterie évier (voir mail de Maryse ci-d…" at bounding box center [380, 258] width 271 height 197
click at [315, 64] on div "Bonjour, Mme ci-dessus nous relance pour son problème de tuyauterie évier qui f…" at bounding box center [403, 65] width 682 height 64
drag, startPoint x: 261, startPoint y: 285, endPoint x: 226, endPoint y: 87, distance: 201.0
click at [260, 275] on div "Terminé 01h00 11/08/2025 AS EN Fuite tuyauterie évier (voir mail de Maryse ci-d…" at bounding box center [380, 258] width 271 height 197
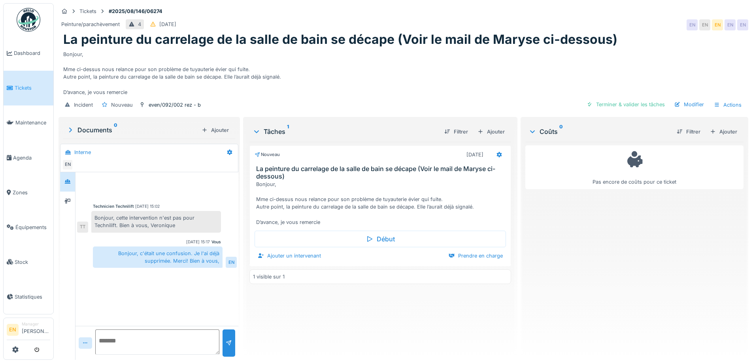
drag, startPoint x: 364, startPoint y: 308, endPoint x: 402, endPoint y: 192, distance: 121.7
click at [363, 306] on div "Nouveau [DATE] La peinture du carrelage de la salle de bain se décape (Voir le …" at bounding box center [379, 248] width 261 height 212
click at [391, 301] on div "Nouveau [DATE] La peinture du carrelage de la salle de bain se décape (Voir le …" at bounding box center [379, 248] width 261 height 212
drag, startPoint x: 397, startPoint y: 67, endPoint x: 399, endPoint y: 72, distance: 5.1
click at [398, 70] on div "Bonjour, Mme ci-dessus nous relance pour son problème de tuyauterie évier qui f…" at bounding box center [403, 71] width 680 height 49
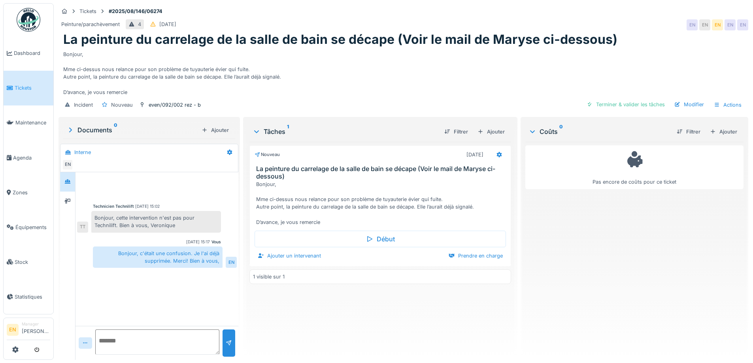
click at [467, 77] on div "Bonjour, Mme ci-dessus nous relance pour son problème de tuyauterie évier qui f…" at bounding box center [403, 71] width 680 height 49
click at [298, 74] on div "Bonjour, Mme ci-dessus nous relance pour son problème de tuyauterie évier qui f…" at bounding box center [403, 71] width 680 height 49
click at [163, 106] on div "even/092/002 rez - b" at bounding box center [175, 105] width 52 height 8
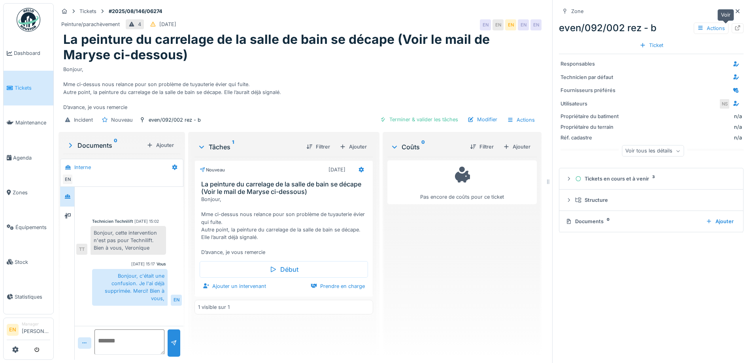
click at [735, 28] on icon at bounding box center [737, 27] width 5 height 5
click at [734, 9] on icon at bounding box center [737, 11] width 6 height 5
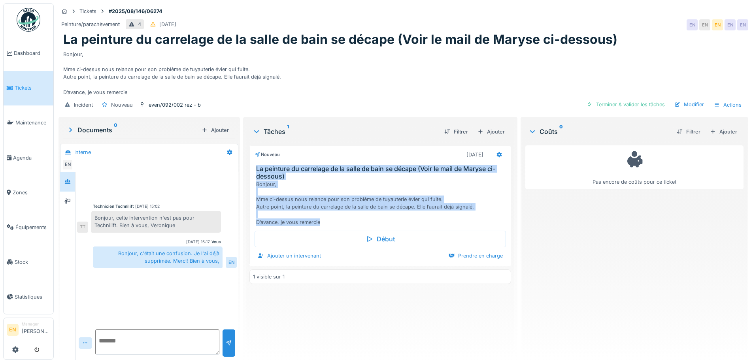
drag, startPoint x: 254, startPoint y: 168, endPoint x: 328, endPoint y: 224, distance: 93.2
click at [328, 224] on div "La peinture du carrelage de la salle de bain se décape (Voir le mail de Maryse …" at bounding box center [380, 195] width 260 height 61
copy div "La peinture du carrelage de la salle de bain se décape (Voir le mail de Maryse …"
click at [173, 106] on div "even/092/002 rez - b" at bounding box center [175, 105] width 52 height 8
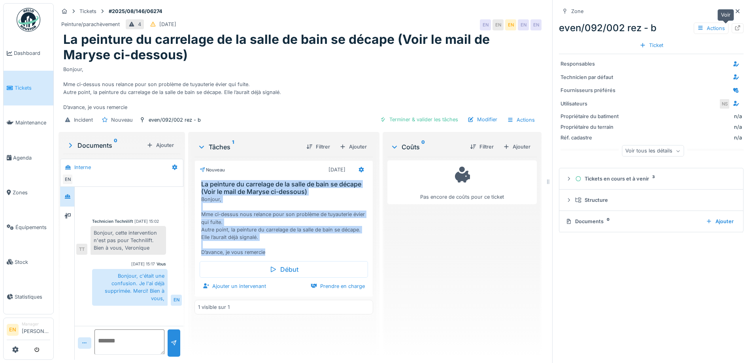
click at [731, 30] on div at bounding box center [737, 28] width 12 height 10
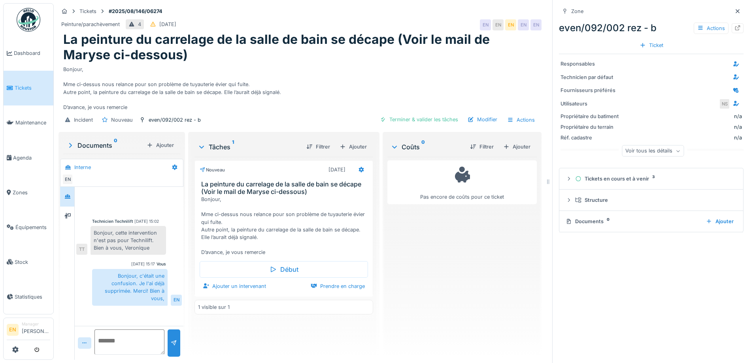
click at [430, 269] on div "Pas encore de coûts pour ce ticket" at bounding box center [461, 255] width 149 height 197
click at [250, 231] on div "Bonjour, Mme ci-dessus nous relance pour son problème de tuyauterie évier qui f…" at bounding box center [285, 226] width 168 height 61
click at [466, 274] on div "Pas encore de coûts pour ce ticket" at bounding box center [461, 255] width 149 height 197
click at [327, 106] on div "Bonjour, Mme ci-dessus nous relance pour son problème de tuyauterie évier qui f…" at bounding box center [299, 86] width 473 height 49
click at [426, 278] on div "Pas encore de coûts pour ce ticket" at bounding box center [461, 255] width 149 height 197
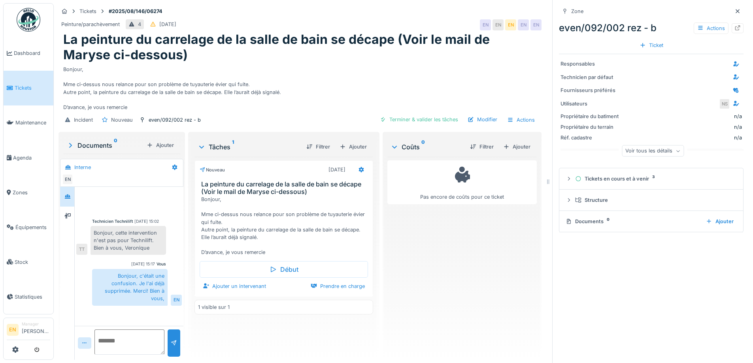
click at [363, 90] on div "Bonjour, Mme ci-dessus nous relance pour son problème de tuyauterie évier qui f…" at bounding box center [299, 86] width 473 height 49
click at [735, 11] on icon at bounding box center [737, 11] width 4 height 4
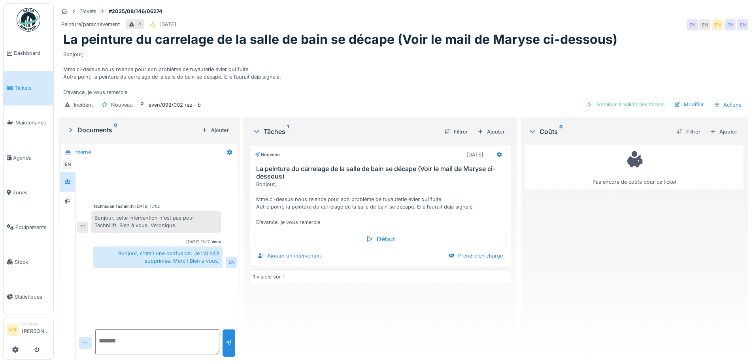
click at [576, 271] on div "Pas encore de coûts pour ce ticket" at bounding box center [634, 248] width 218 height 212
click at [682, 105] on div "Modifier" at bounding box center [689, 104] width 36 height 11
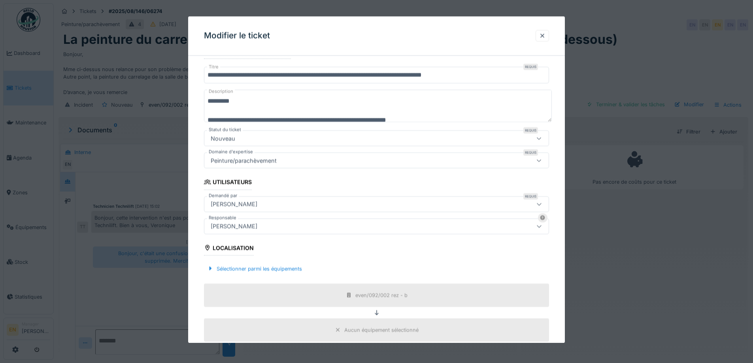
scroll to position [55, 0]
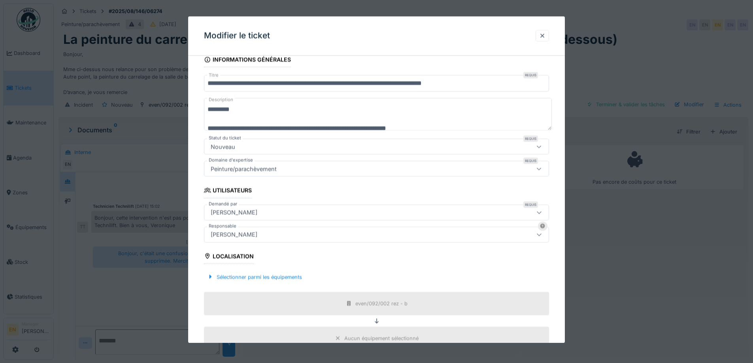
click at [456, 129] on textarea "**********" at bounding box center [378, 114] width 348 height 32
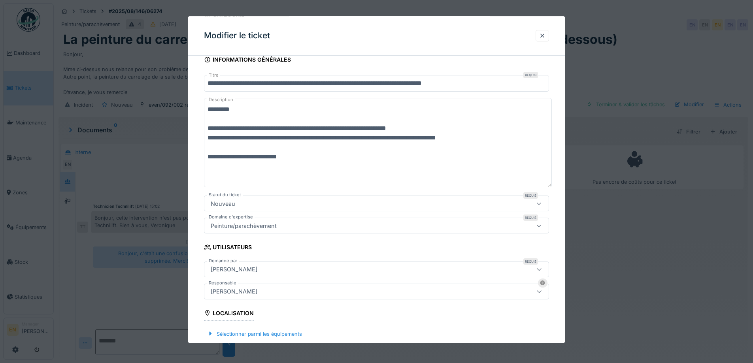
scroll to position [0, 0]
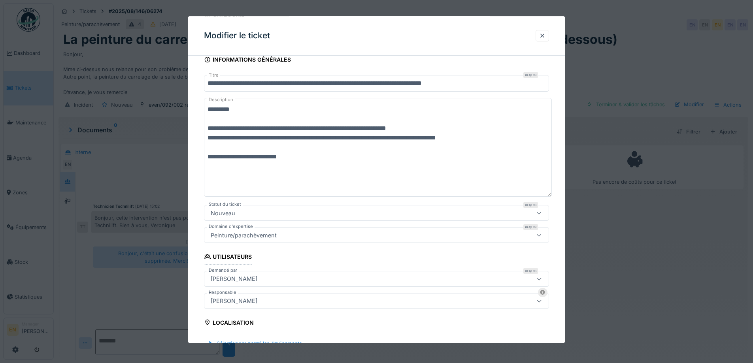
paste textarea "**********"
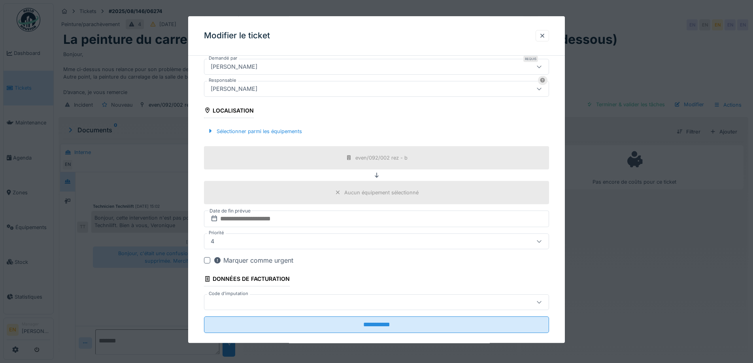
scroll to position [279, 0]
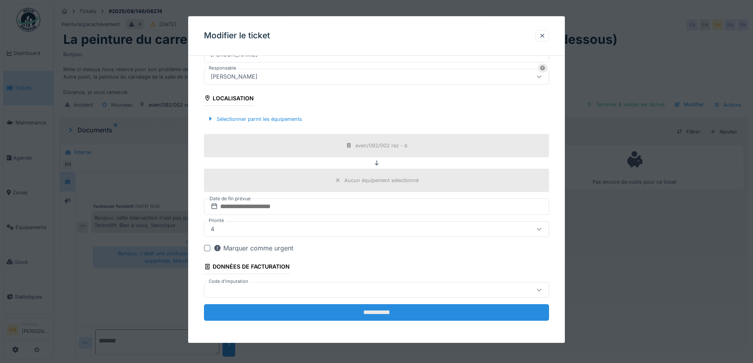
type textarea "**********"
click at [341, 310] on input "**********" at bounding box center [376, 312] width 345 height 17
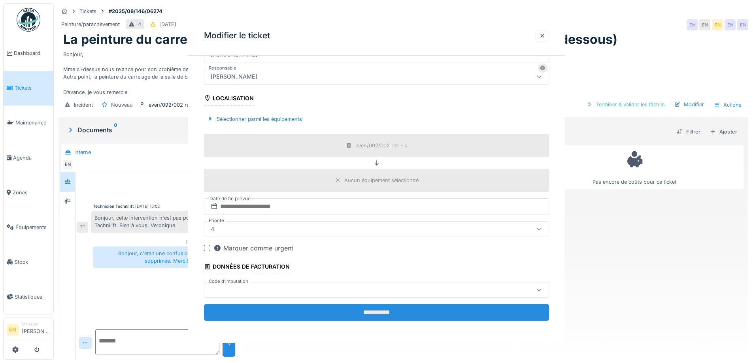
scroll to position [0, 0]
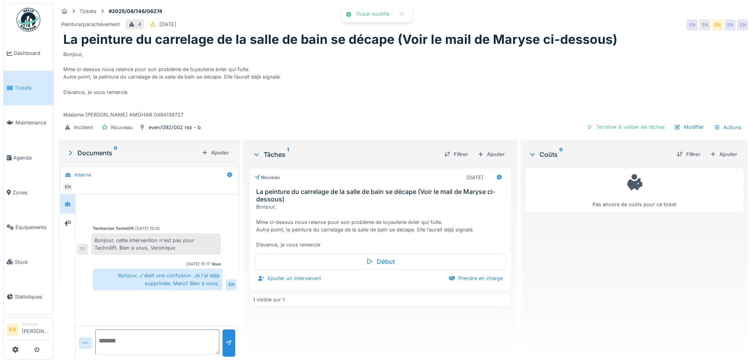
click at [585, 286] on div "Pas encore de coûts pour ce ticket" at bounding box center [634, 259] width 218 height 189
click at [647, 47] on div "La peinture du carrelage de la salle de bain se décape (Voir le mail de Maryse …" at bounding box center [403, 39] width 680 height 15
click at [525, 88] on div "Bonjour, Mme ci-dessus nous relance pour son problème de tuyauterie évier qui f…" at bounding box center [403, 83] width 680 height 72
click at [490, 104] on div "Bonjour, Mme ci-dessus nous relance pour son problème de tuyauterie évier qui f…" at bounding box center [403, 83] width 680 height 72
click at [359, 114] on div "Bonjour, Mme ci-dessus nous relance pour son problème de tuyauterie évier qui f…" at bounding box center [403, 83] width 680 height 72
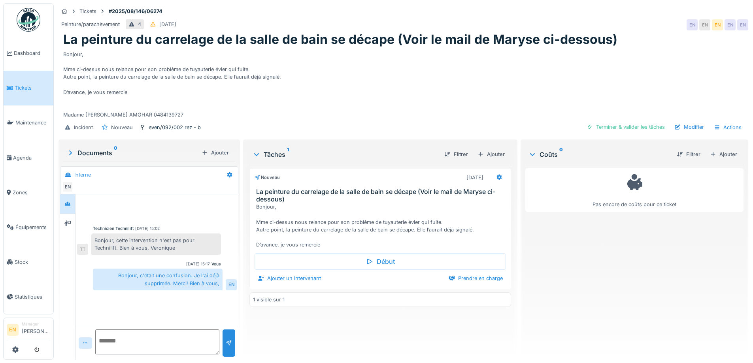
click at [311, 87] on div "Bonjour, Mme ci-dessus nous relance pour son problème de tuyauterie évier qui f…" at bounding box center [403, 83] width 680 height 72
click at [325, 118] on div "Bonjour, Mme ci-dessus nous relance pour son problème de tuyauterie évier qui f…" at bounding box center [403, 83] width 680 height 72
click at [296, 75] on div "Bonjour, Mme ci-dessus nous relance pour son problème de tuyauterie évier qui f…" at bounding box center [403, 83] width 680 height 72
click at [379, 102] on div "Bonjour, Mme ci-dessus nous relance pour son problème de tuyauterie évier qui f…" at bounding box center [403, 83] width 680 height 72
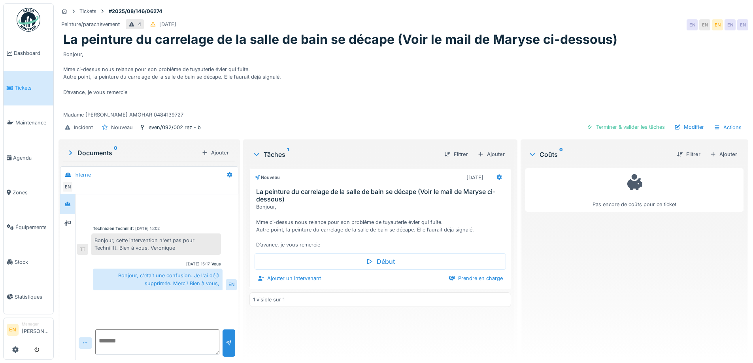
click at [201, 335] on textarea at bounding box center [157, 342] width 124 height 25
type textarea "*"
click at [541, 80] on div "Bonjour, Mme ci-dessus nous relance pour son problème de tuyauterie évier qui f…" at bounding box center [403, 83] width 680 height 72
click at [301, 107] on div "Bonjour, Mme ci-dessus nous relance pour son problème de tuyauterie évier qui f…" at bounding box center [403, 83] width 680 height 72
click at [362, 105] on div "Bonjour, Mme ci-dessus nous relance pour son problème de tuyauterie évier qui f…" at bounding box center [403, 83] width 680 height 72
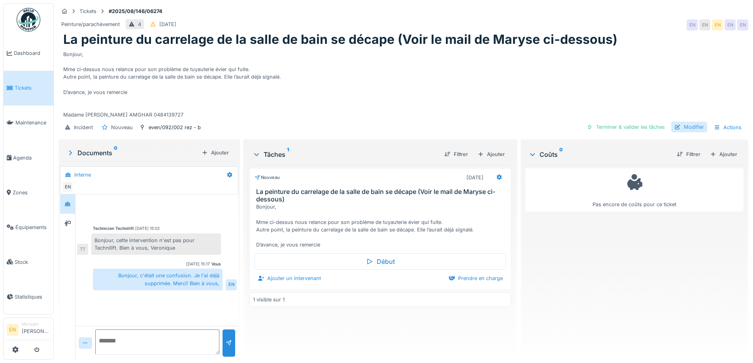
click at [691, 123] on div "Modifier" at bounding box center [689, 127] width 36 height 11
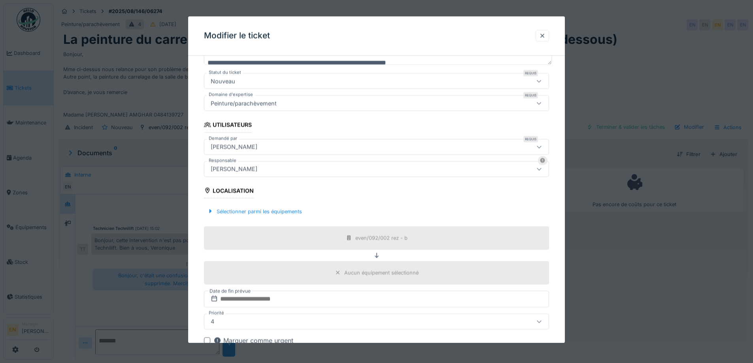
scroll to position [158, 0]
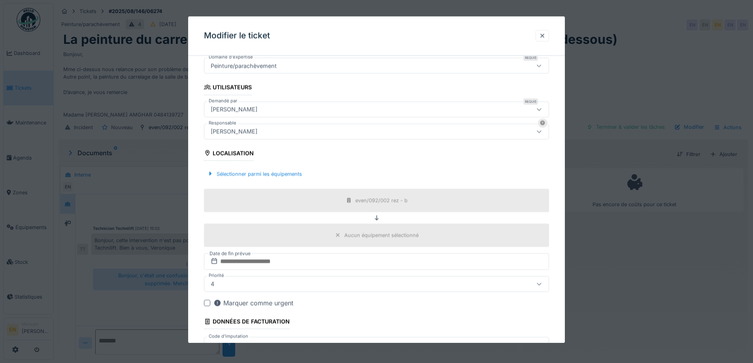
click at [281, 130] on div "[PERSON_NAME]" at bounding box center [356, 131] width 298 height 9
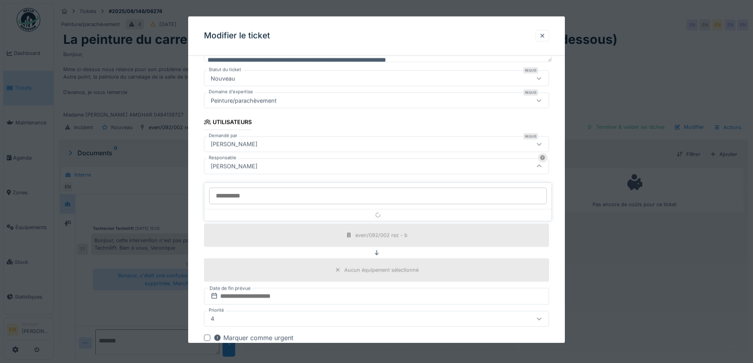
scroll to position [110, 0]
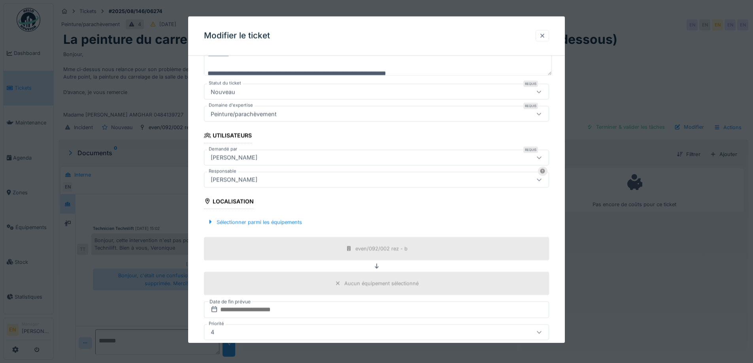
click at [544, 36] on div at bounding box center [542, 36] width 6 height 8
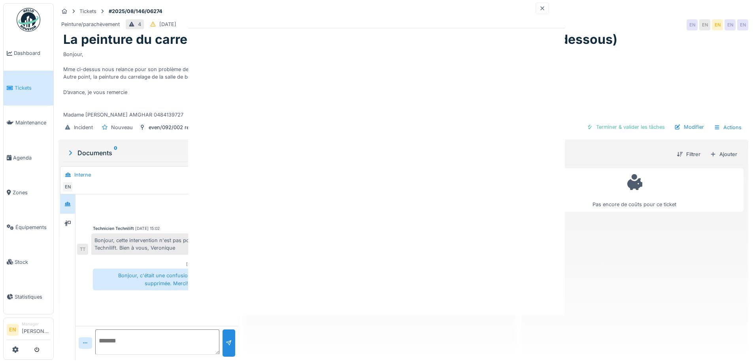
scroll to position [0, 0]
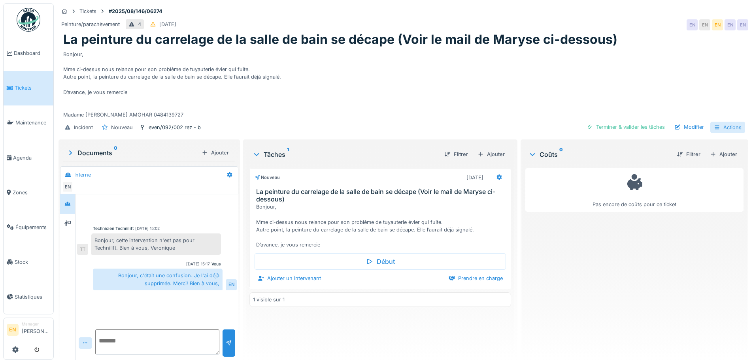
click at [725, 122] on div "Actions" at bounding box center [727, 127] width 35 height 11
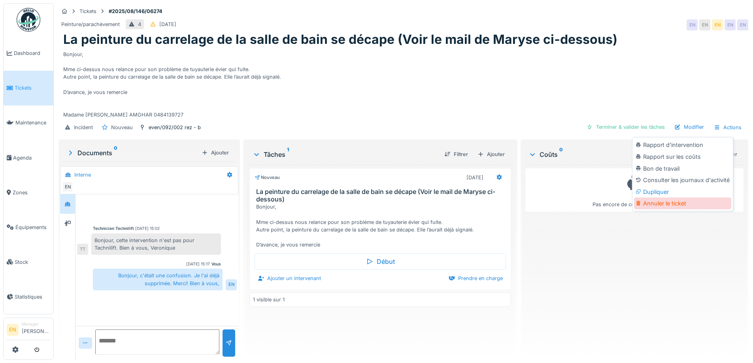
click at [663, 198] on div "Annuler le ticket" at bounding box center [682, 204] width 97 height 12
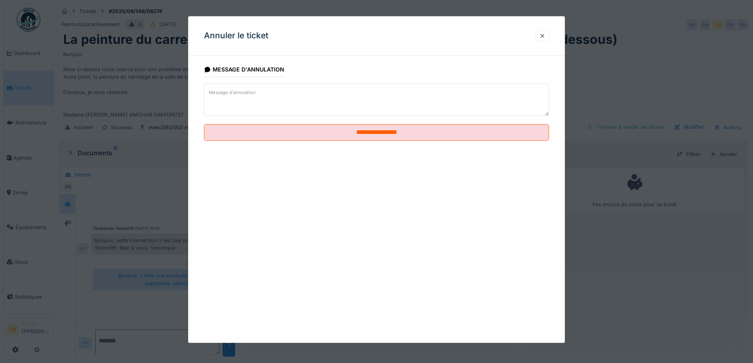
click at [297, 96] on textarea "Message d'annulation" at bounding box center [376, 99] width 345 height 32
paste textarea "**********"
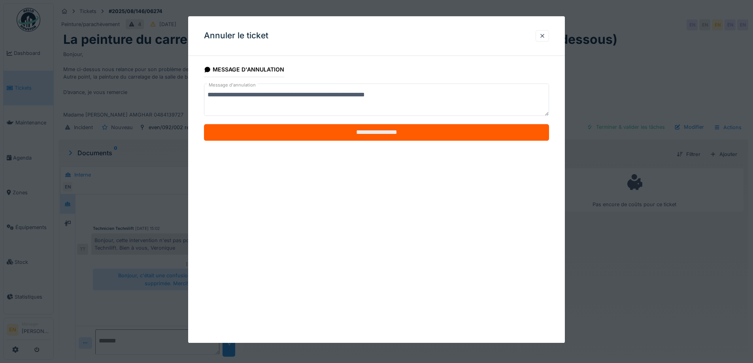
type textarea "**********"
click at [390, 133] on input "**********" at bounding box center [376, 132] width 345 height 17
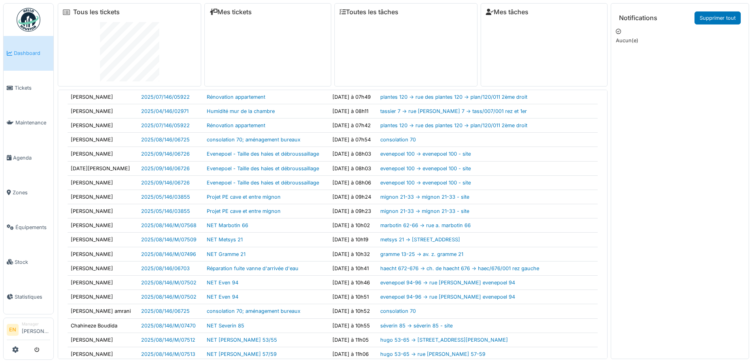
scroll to position [73, 0]
